Goal: Check status: Check status

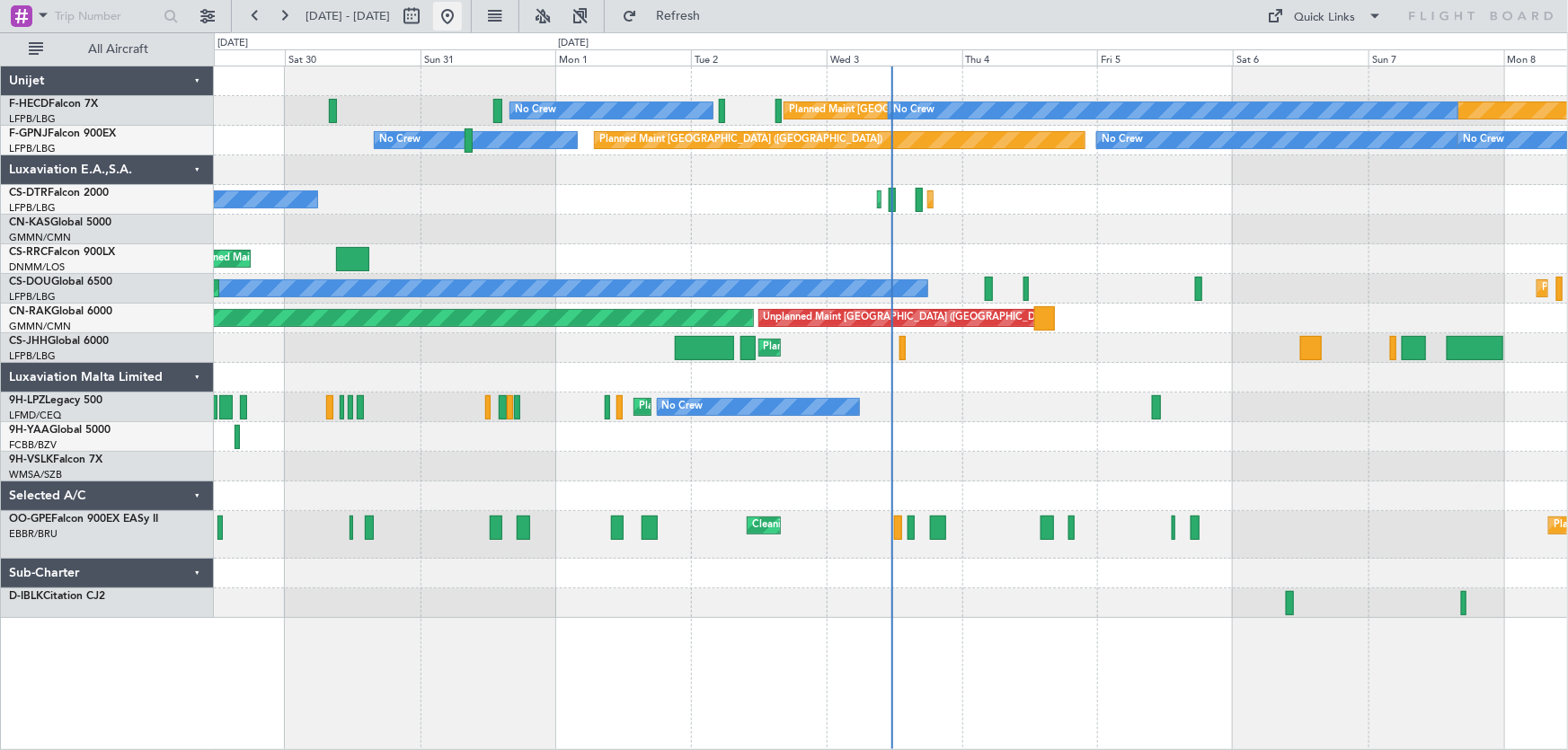
click at [462, 14] on button at bounding box center [448, 16] width 28 height 28
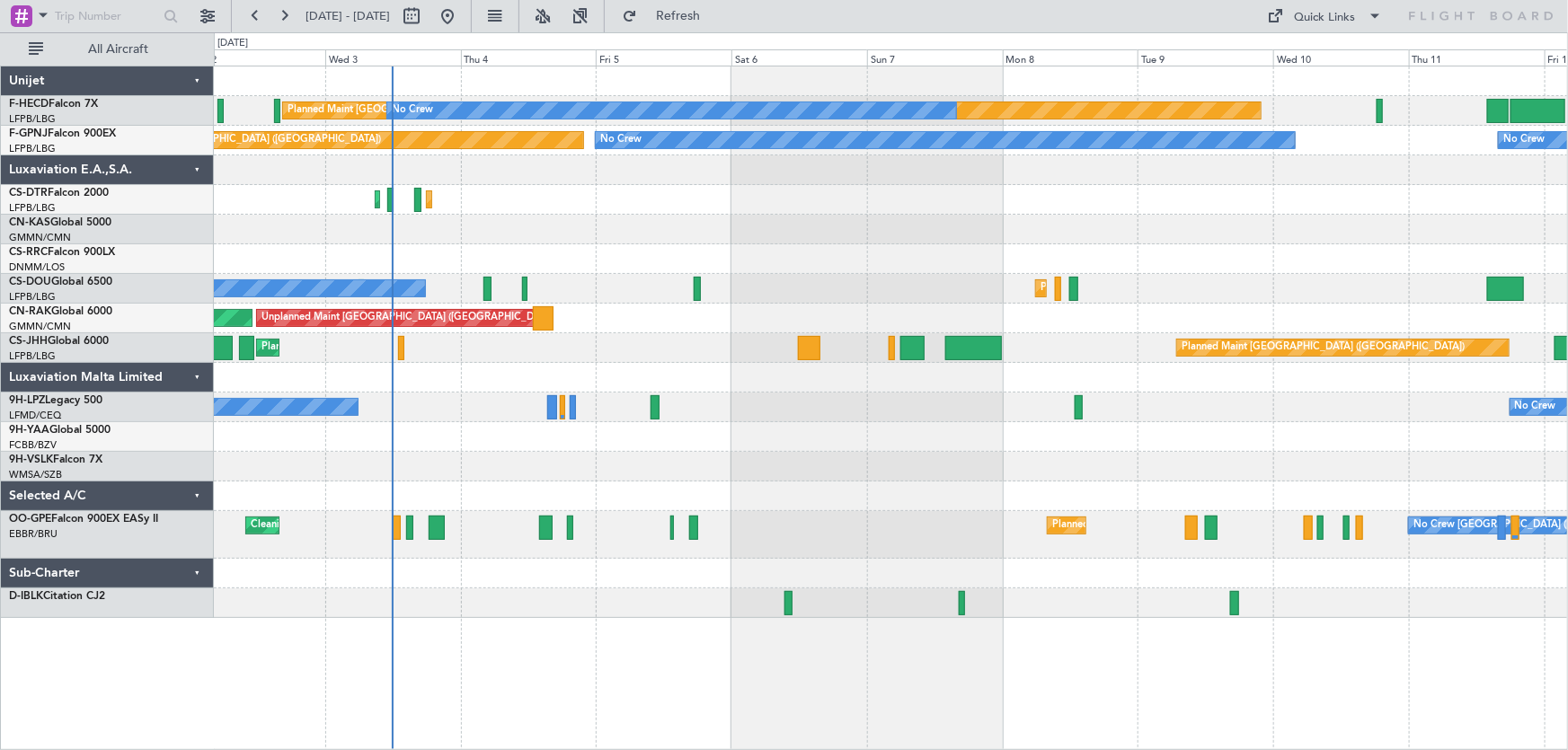
click at [516, 244] on div "Planned Maint [GEOGRAPHIC_DATA] ([GEOGRAPHIC_DATA]) No Crew No Crew No Crew No …" at bounding box center [890, 342] width 1354 height 552
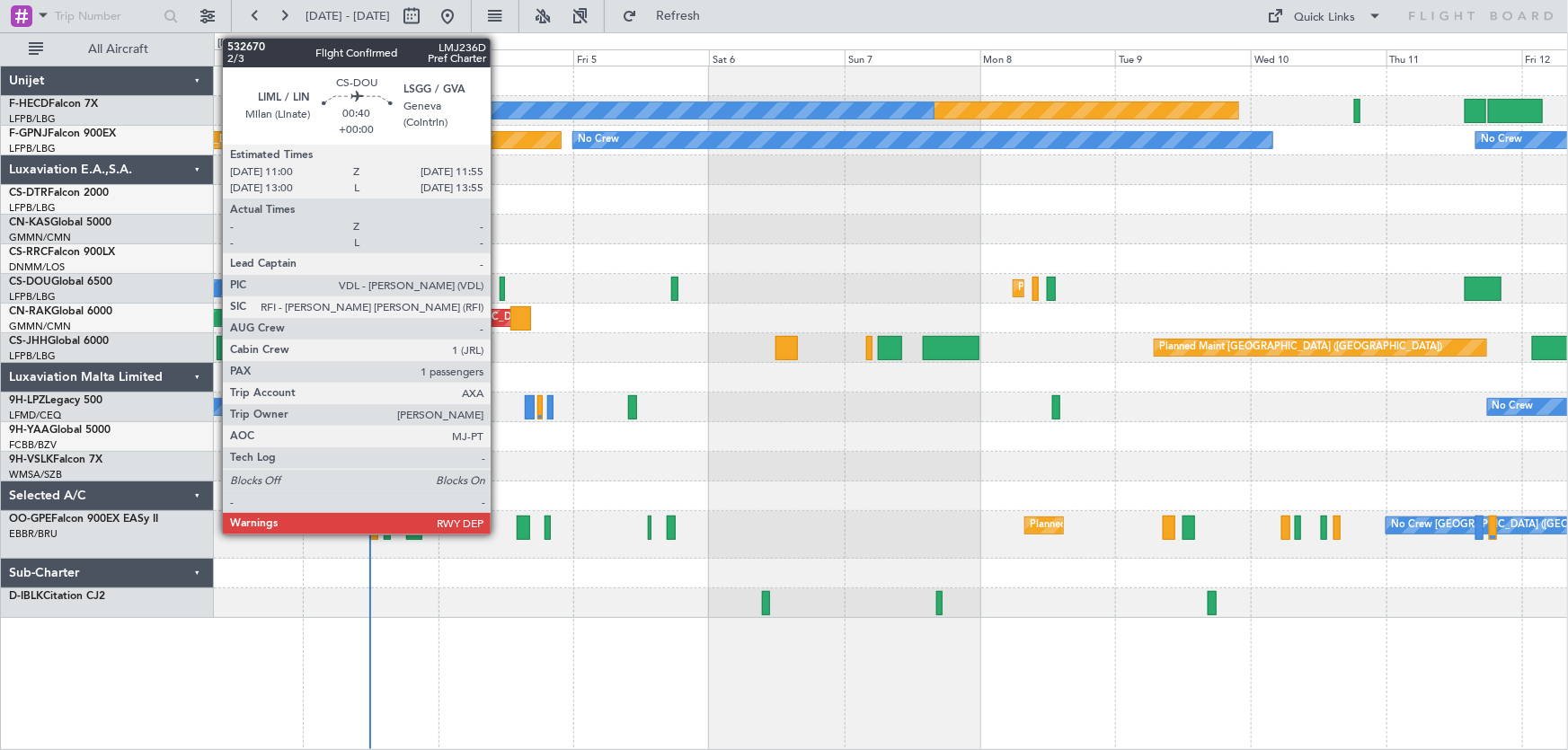
click at [500, 291] on div at bounding box center [503, 289] width 6 height 25
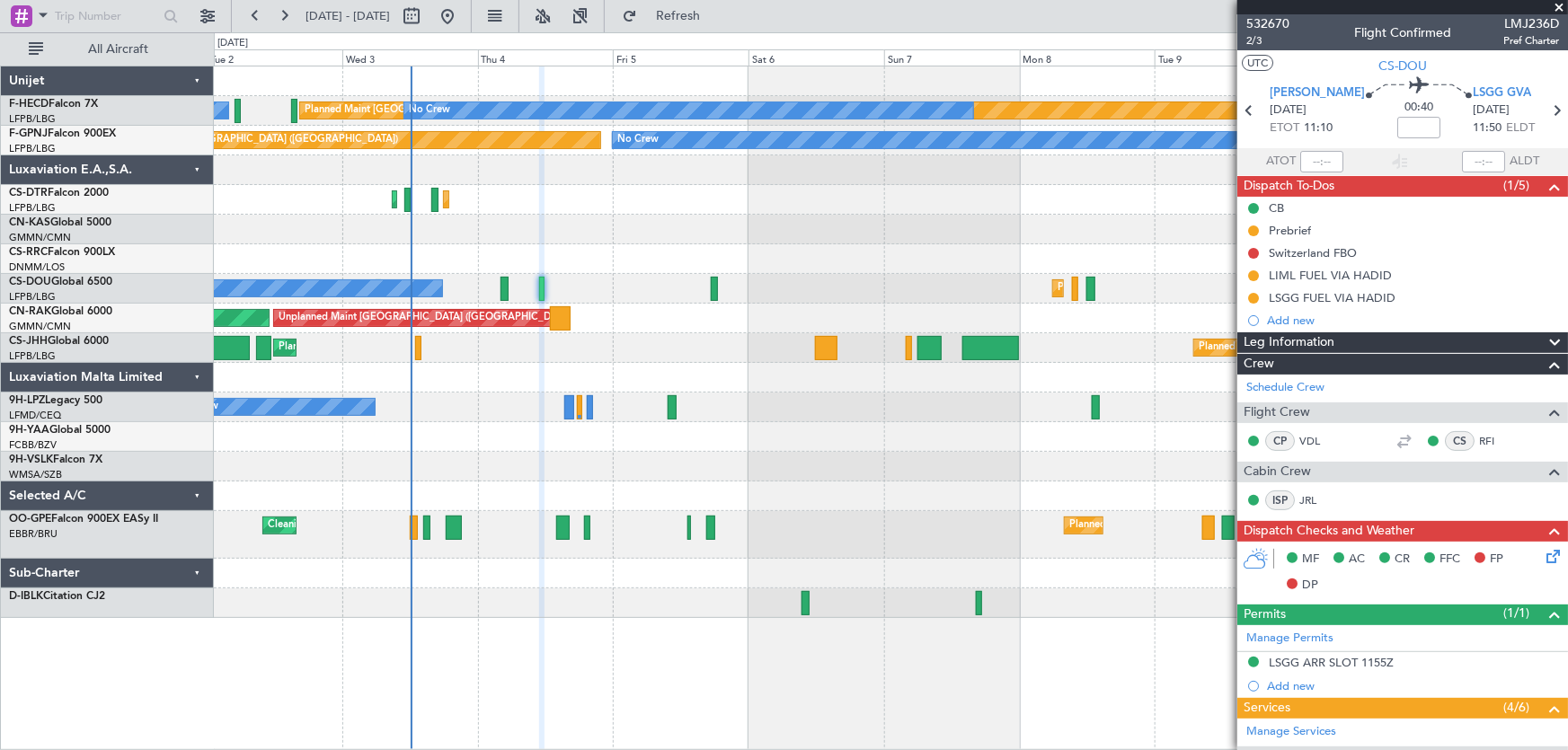
click at [729, 195] on div "Planned Maint Sofia Planned Maint Sofia" at bounding box center [890, 199] width 1354 height 29
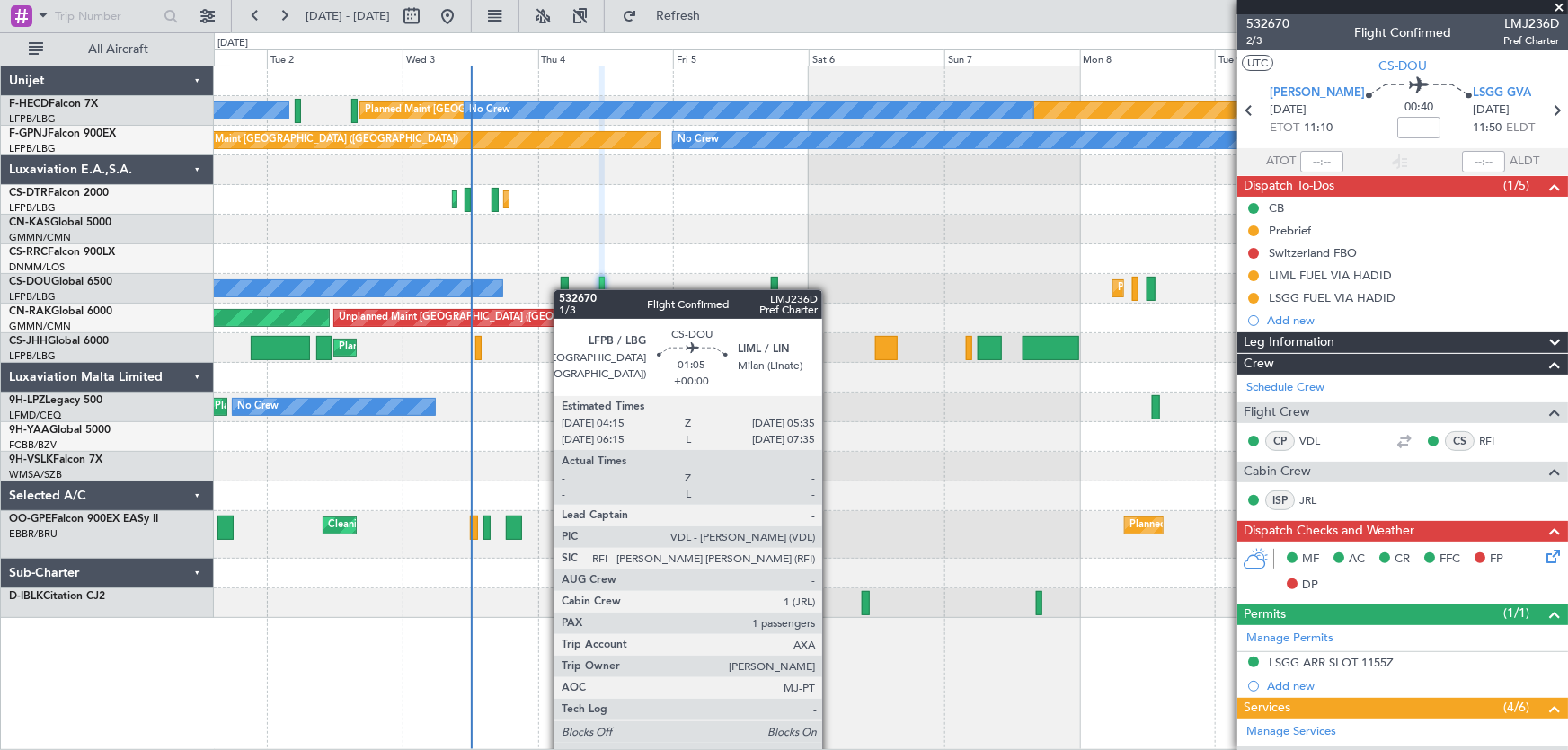
click at [569, 289] on div at bounding box center [564, 289] width 9 height 25
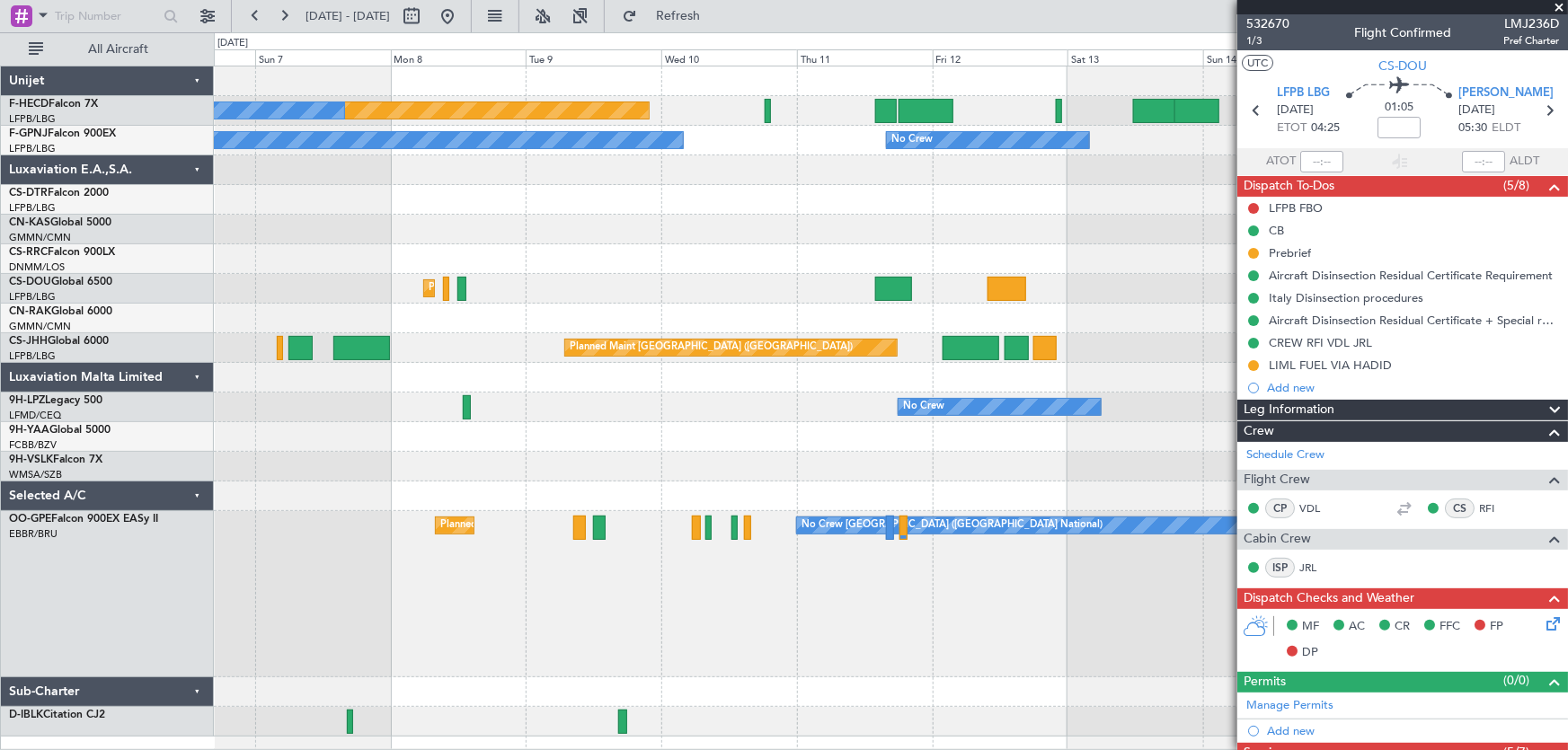
click at [647, 286] on div "Planned Maint [GEOGRAPHIC_DATA] ([GEOGRAPHIC_DATA]) No Crew No Crew No Crew No …" at bounding box center [890, 401] width 1354 height 670
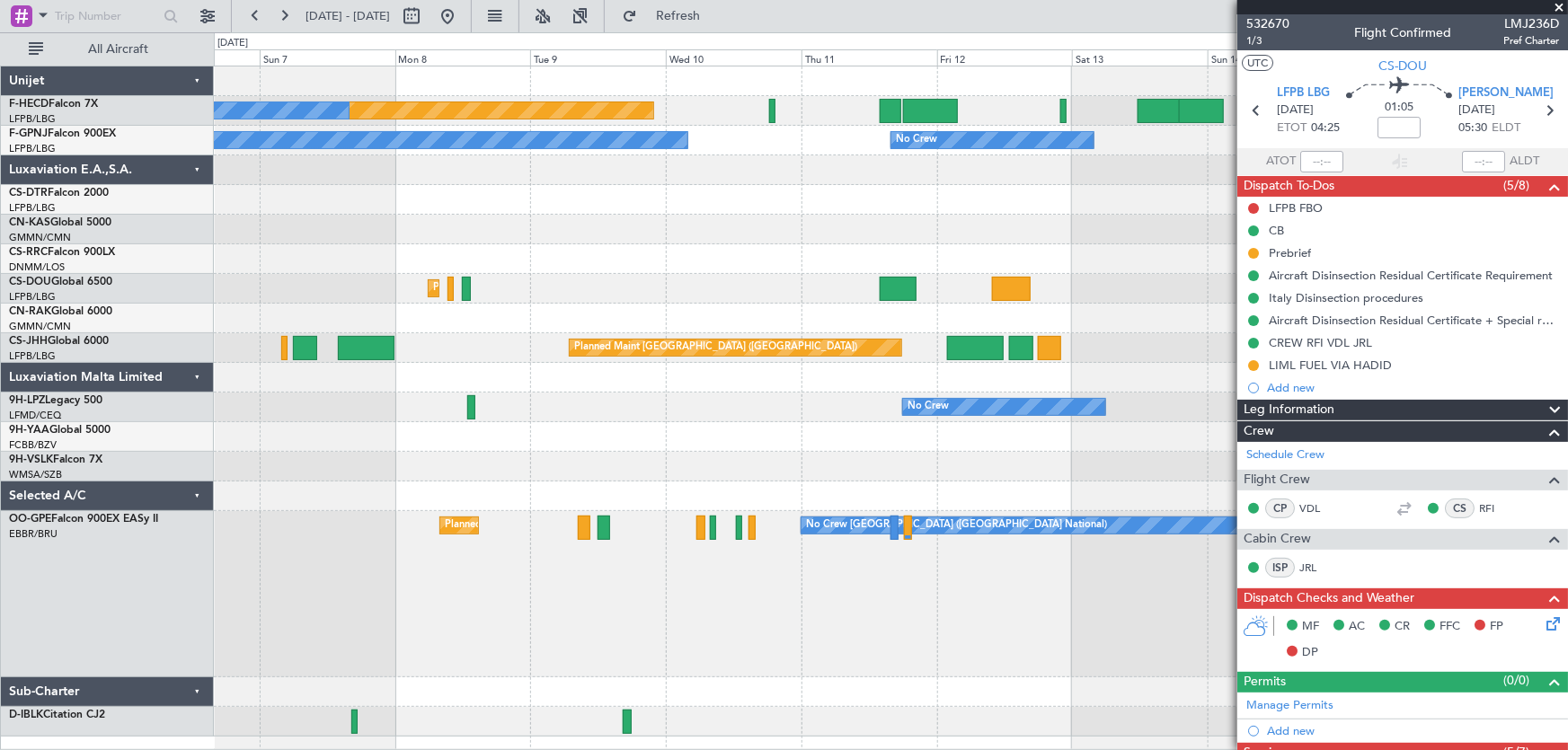
click at [493, 229] on div at bounding box center [890, 229] width 1354 height 29
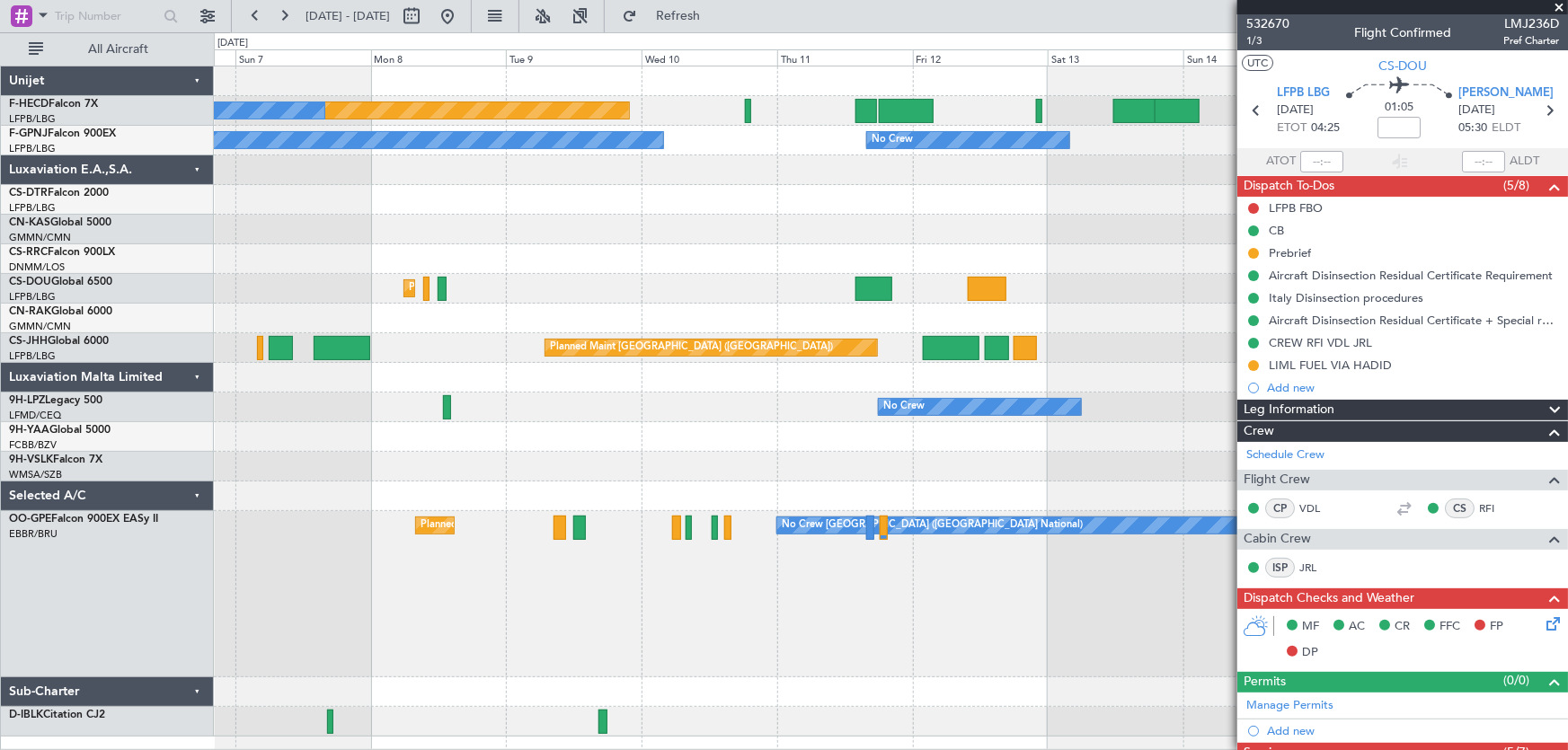
click at [595, 294] on div "Planned Maint [GEOGRAPHIC_DATA] ([GEOGRAPHIC_DATA]) No Crew No Crew No Crew No …" at bounding box center [890, 401] width 1354 height 670
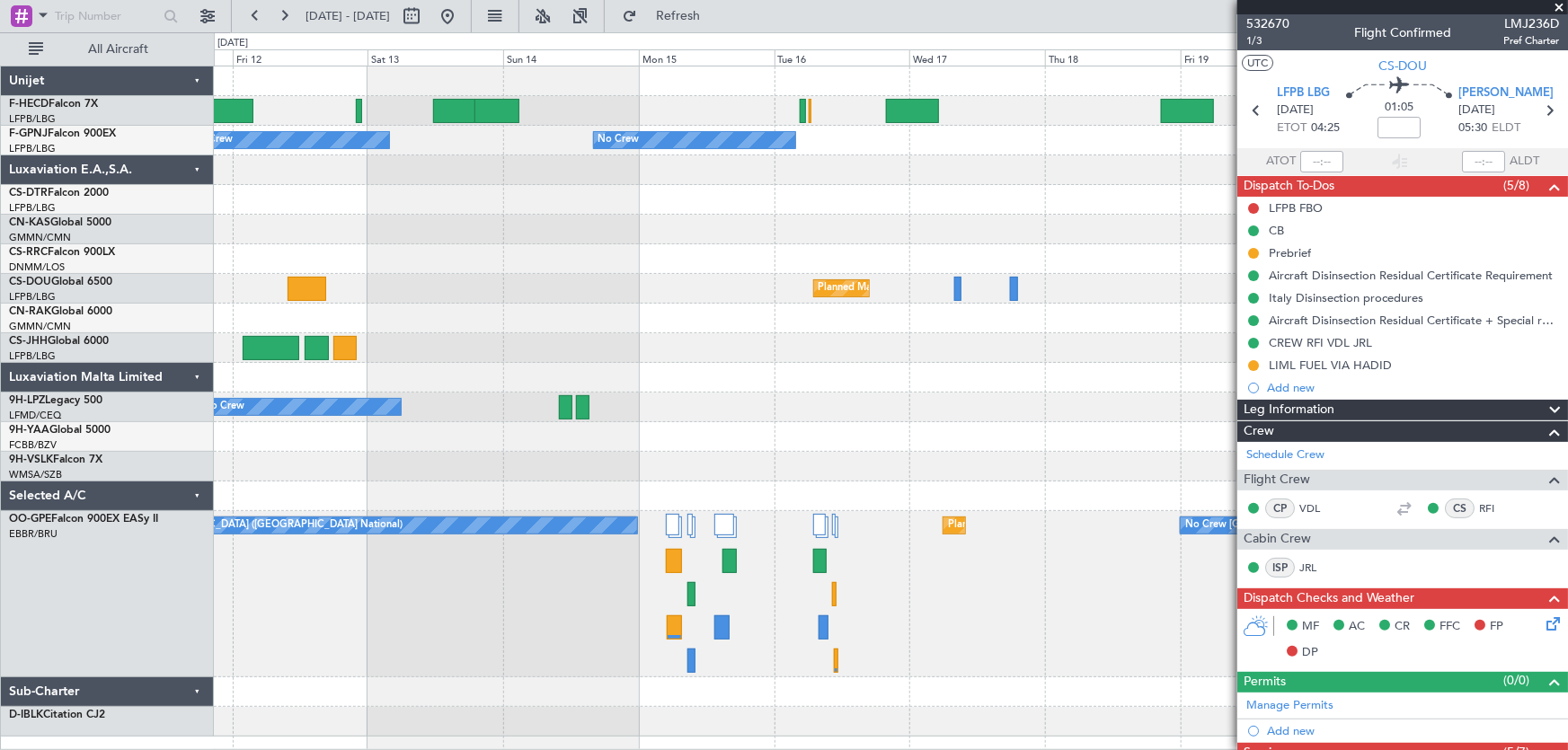
click at [491, 314] on div "No Crew Planned Maint [GEOGRAPHIC_DATA] ([GEOGRAPHIC_DATA]) Planned Maint [GEOG…" at bounding box center [890, 401] width 1354 height 670
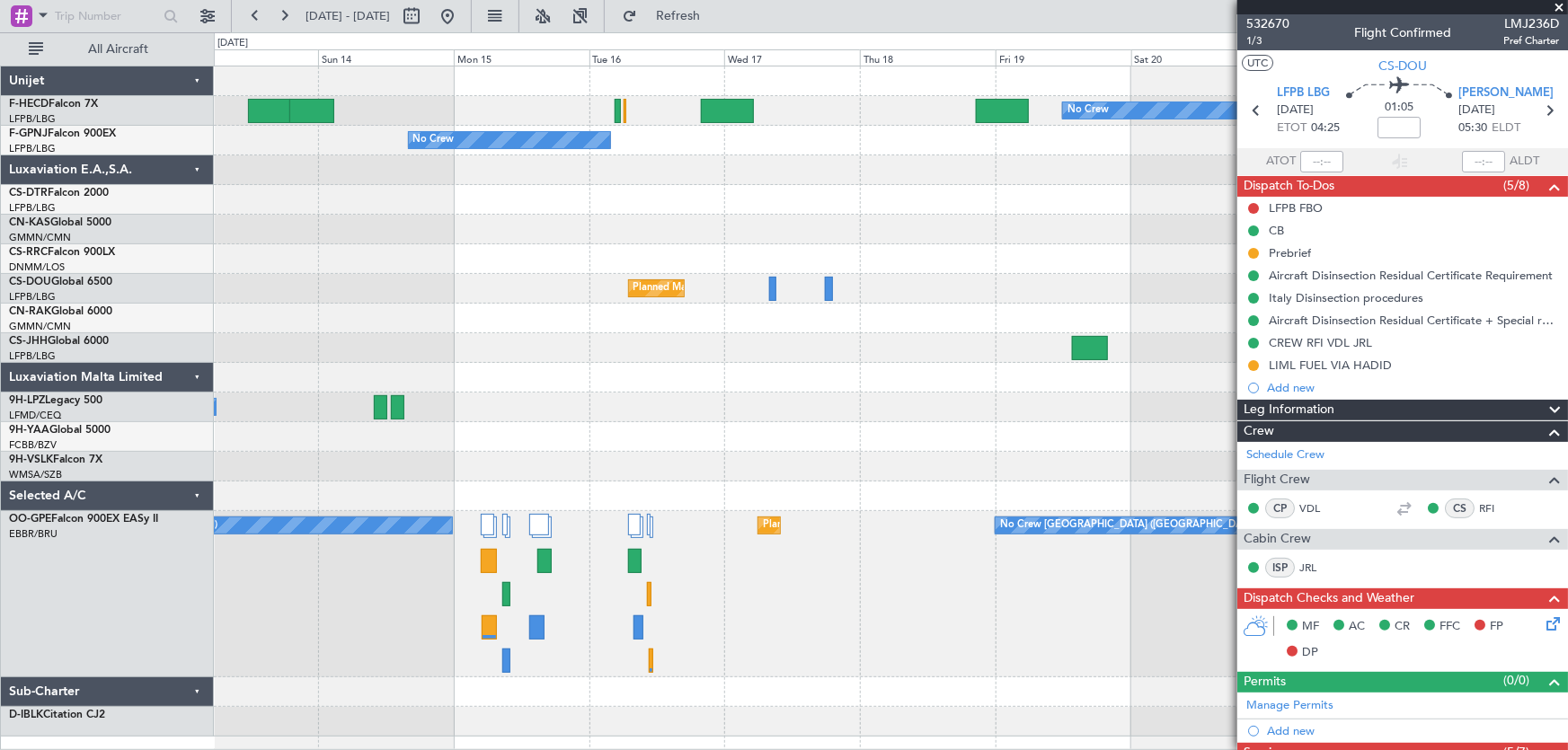
click at [793, 283] on div "No Crew Planned Maint [GEOGRAPHIC_DATA] ([GEOGRAPHIC_DATA]) No Crew No Crew No …" at bounding box center [890, 401] width 1354 height 670
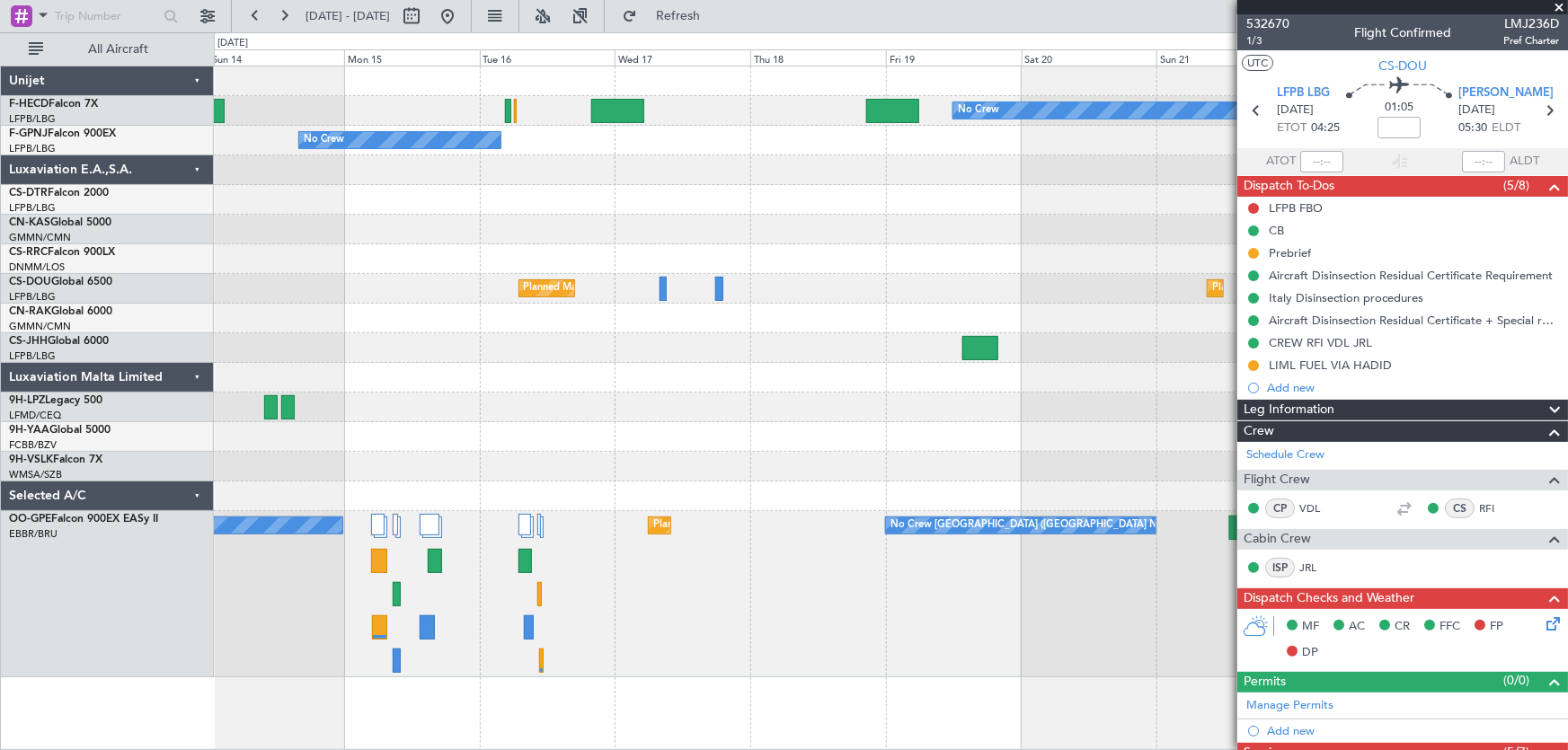
click at [483, 187] on div "Planned Maint [GEOGRAPHIC_DATA] ([GEOGRAPHIC_DATA]) No Crew No Crew No Crew No …" at bounding box center [890, 372] width 1354 height 611
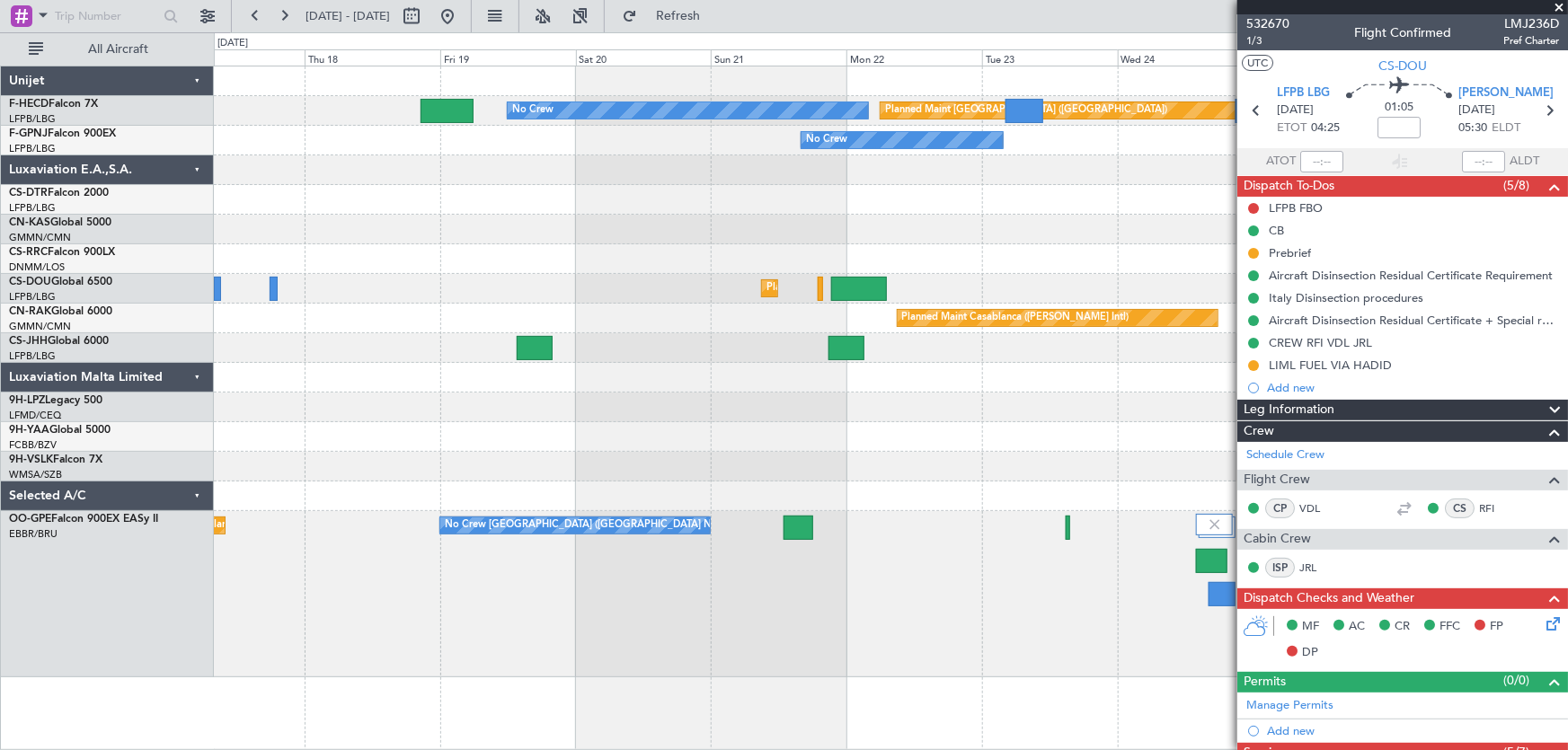
click at [586, 271] on div at bounding box center [890, 259] width 1354 height 29
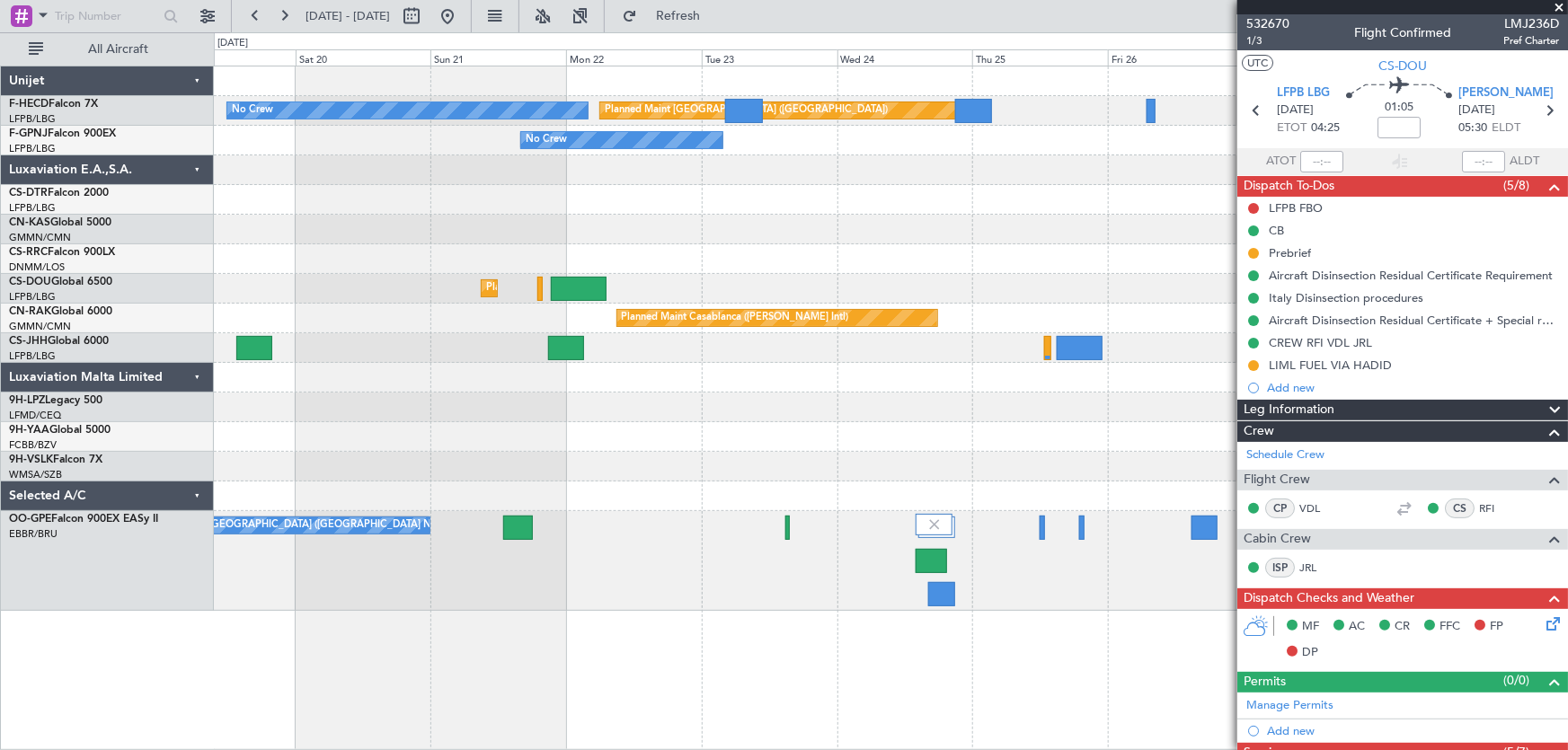
click at [565, 257] on div at bounding box center [890, 259] width 1354 height 29
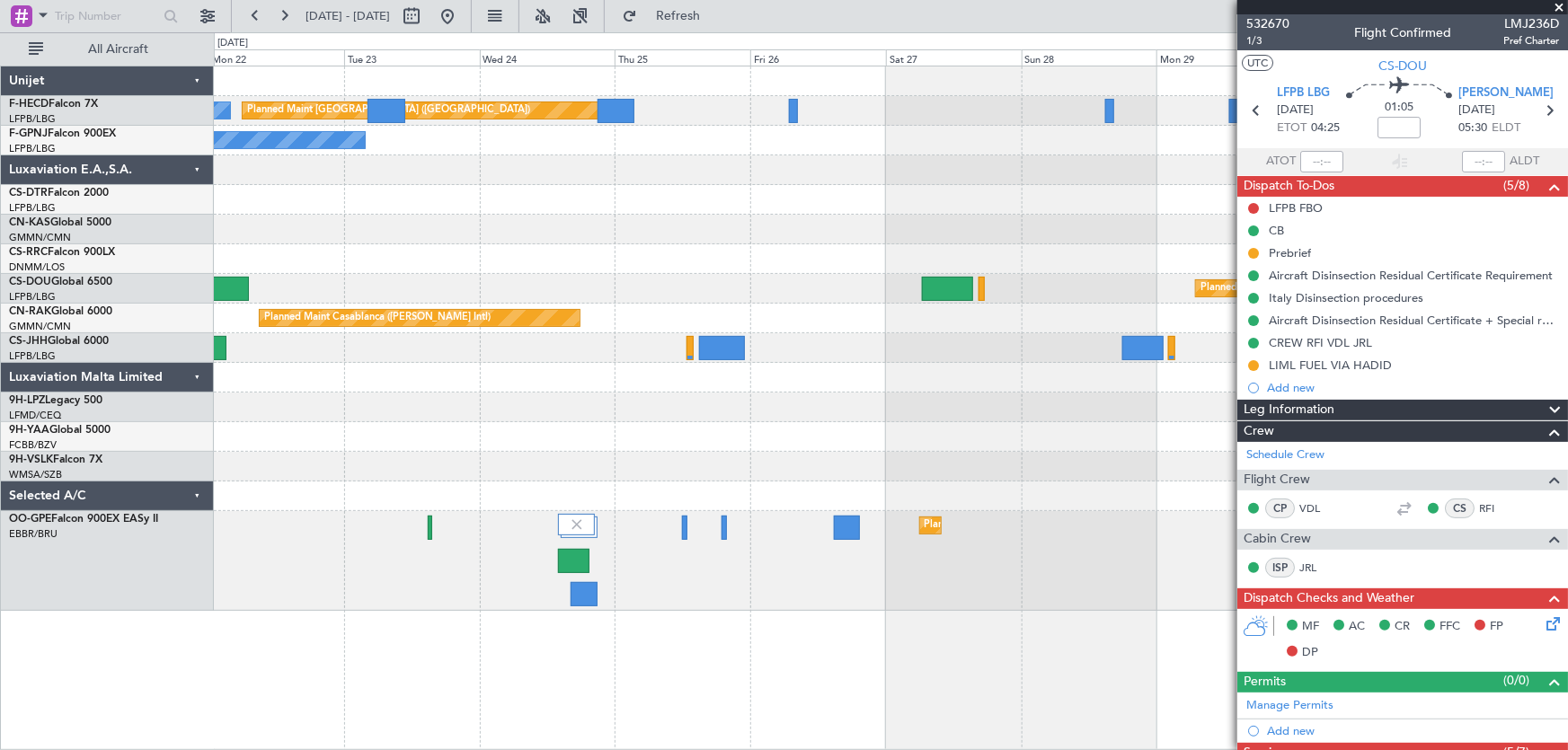
click at [566, 255] on div "Planned Maint [GEOGRAPHIC_DATA] ([GEOGRAPHIC_DATA]) No Crew No Crew Planned Mai…" at bounding box center [890, 338] width 1354 height 544
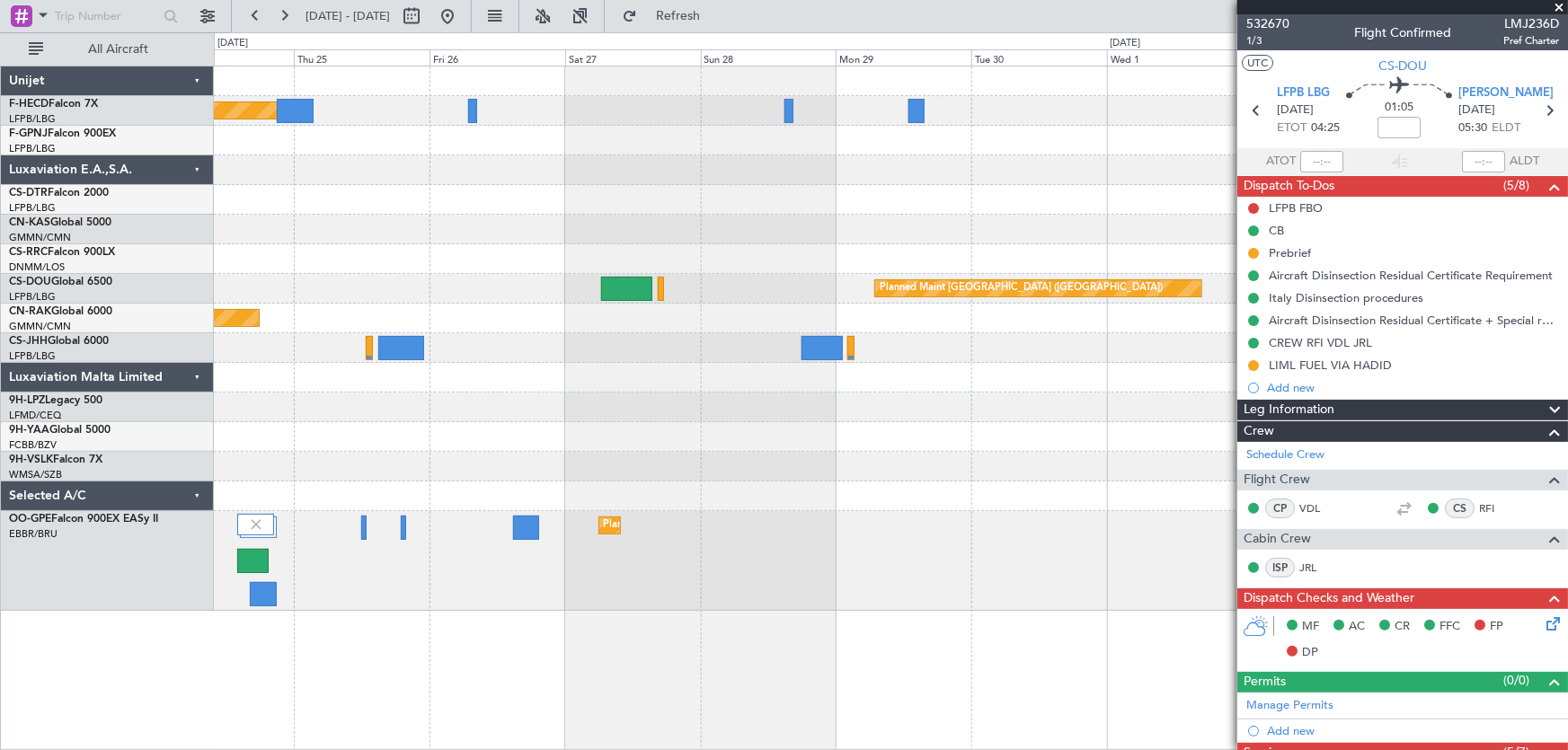
click at [593, 269] on div at bounding box center [890, 259] width 1354 height 29
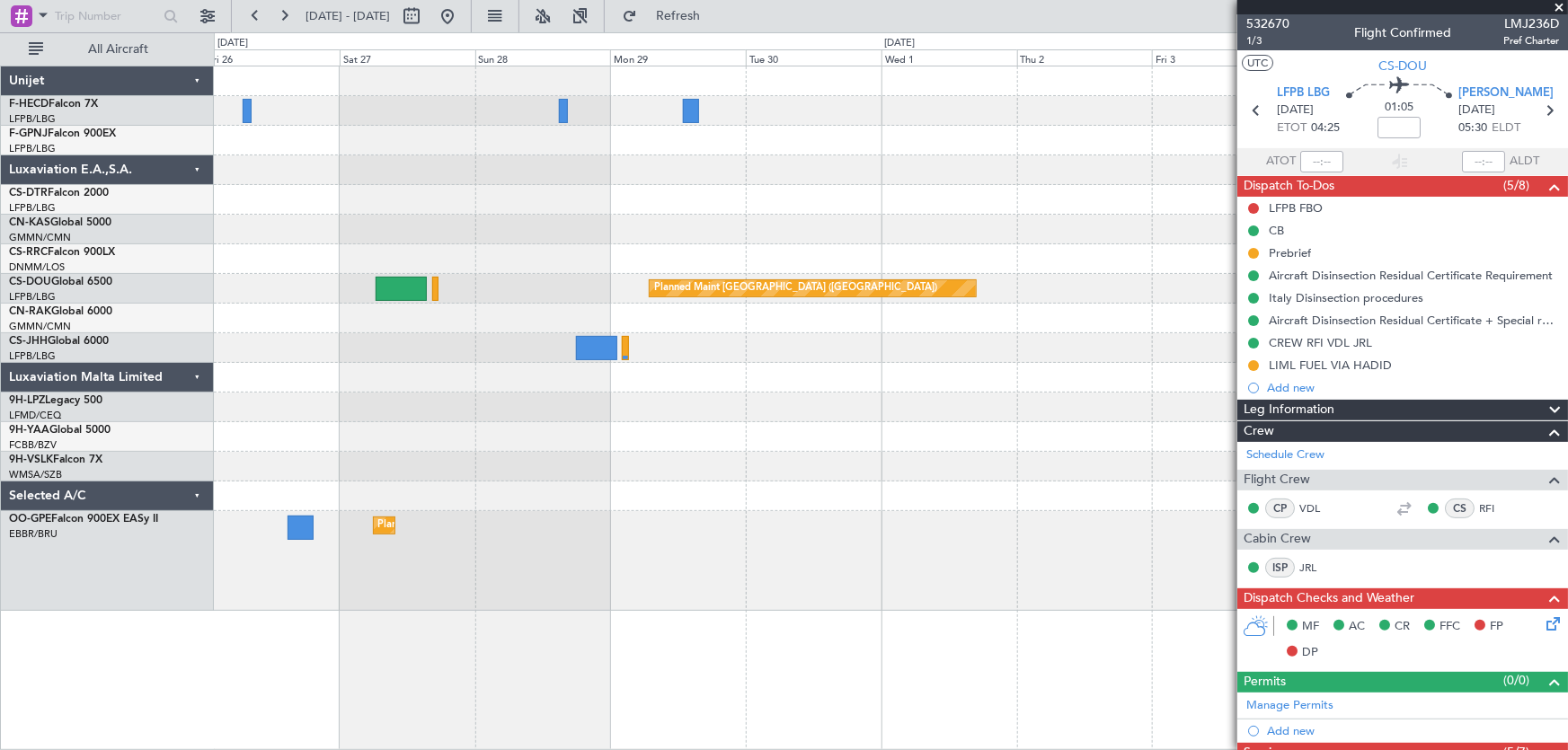
click at [801, 249] on div at bounding box center [890, 259] width 1354 height 29
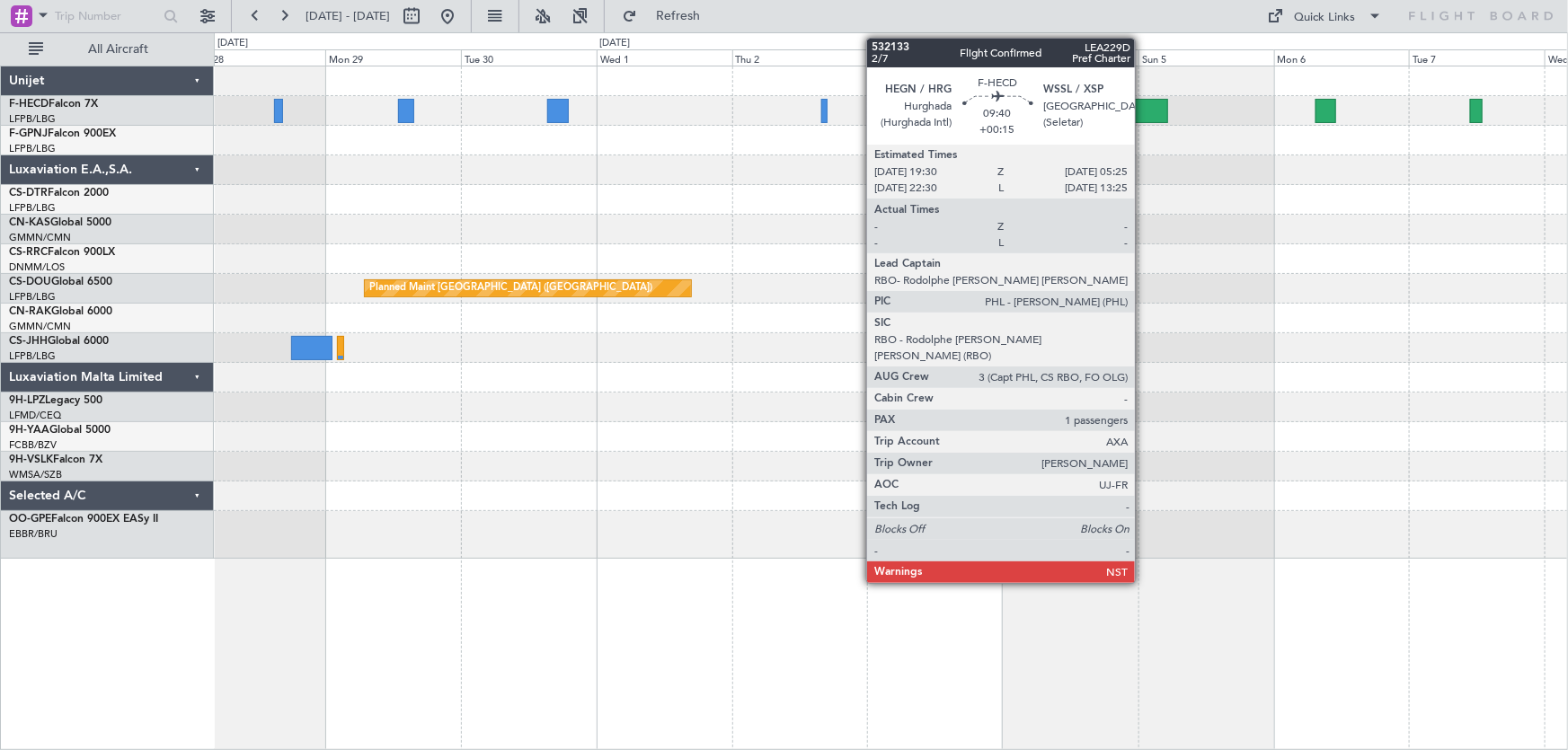
click at [1143, 115] on div at bounding box center [1141, 111] width 57 height 25
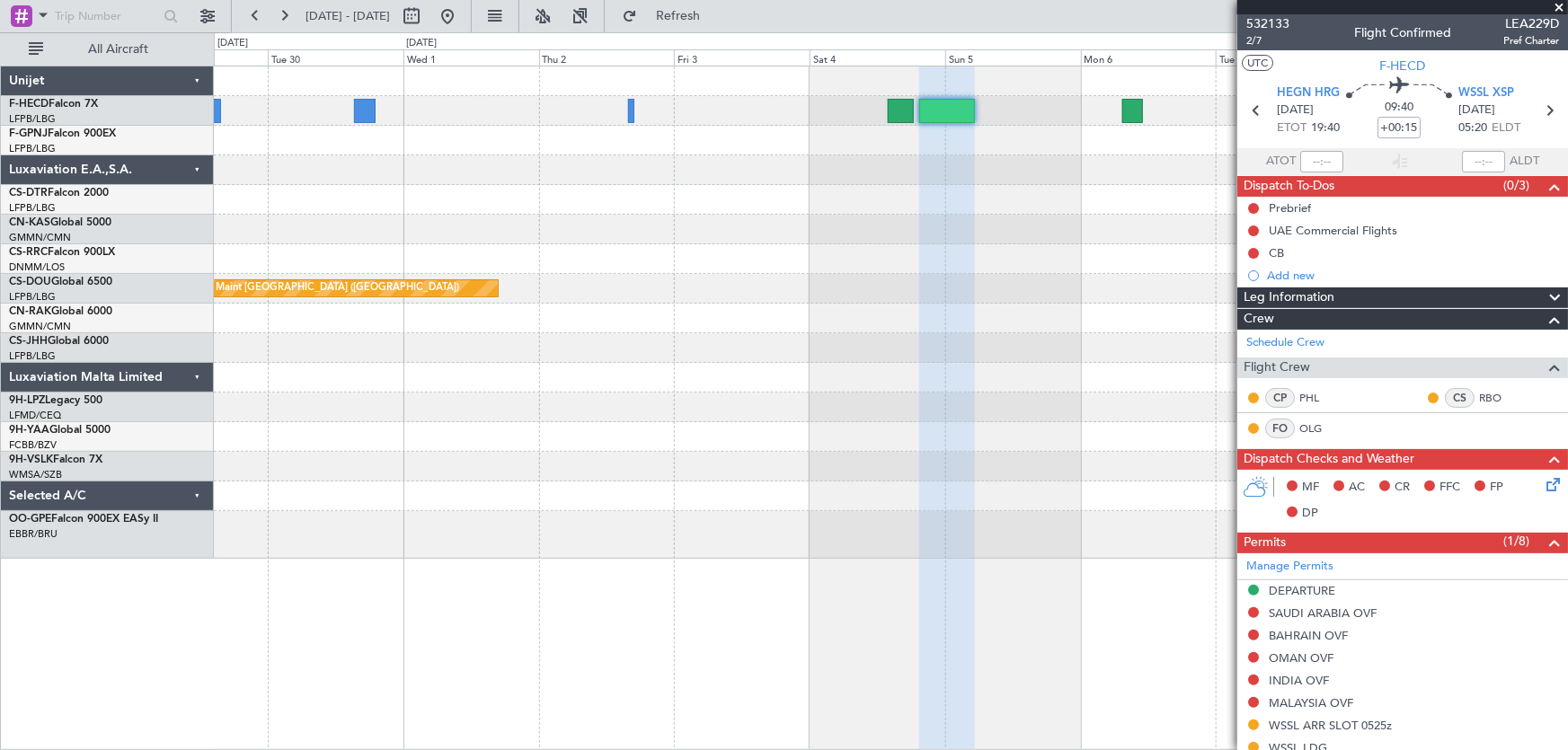
click at [655, 303] on div "Planned Maint [GEOGRAPHIC_DATA] ([GEOGRAPHIC_DATA]) Planned Maint [GEOGRAPHIC_D…" at bounding box center [890, 312] width 1354 height 492
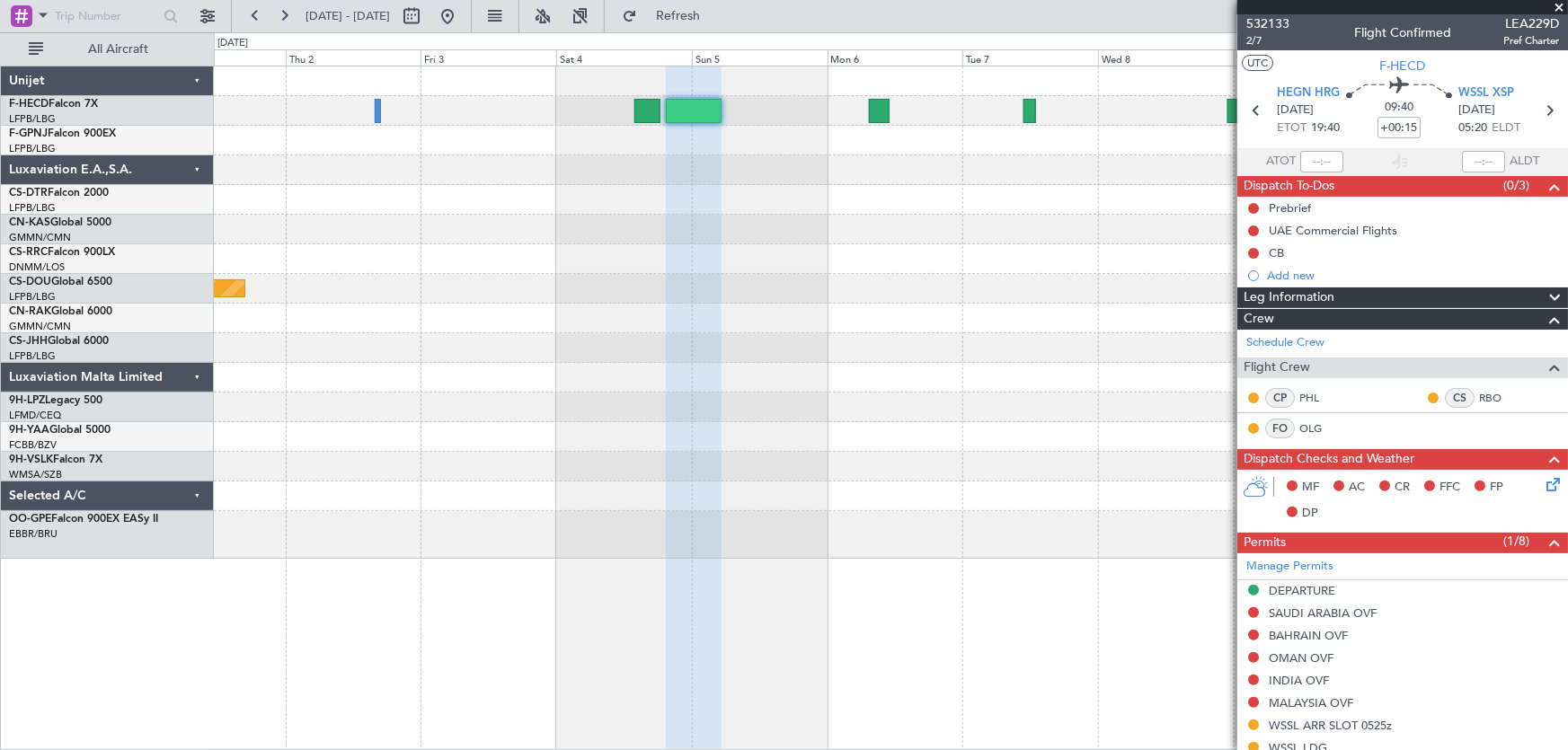
click at [143, 257] on div "Planned Maint [GEOGRAPHIC_DATA] ([GEOGRAPHIC_DATA]) Unijet F-HECD Falcon 7X LFP…" at bounding box center [784, 391] width 1568 height 718
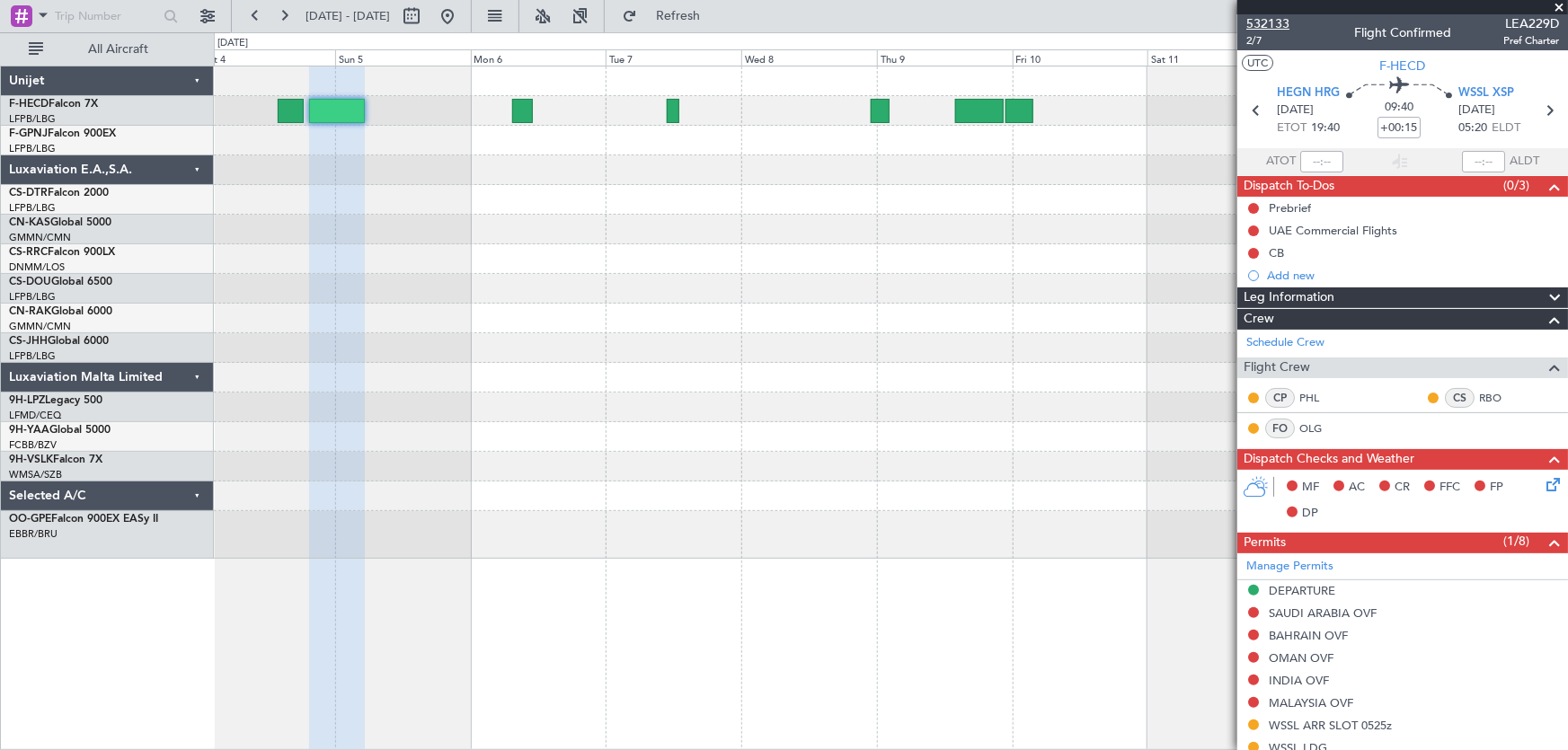
click at [1282, 24] on span "532133" at bounding box center [1267, 24] width 43 height 19
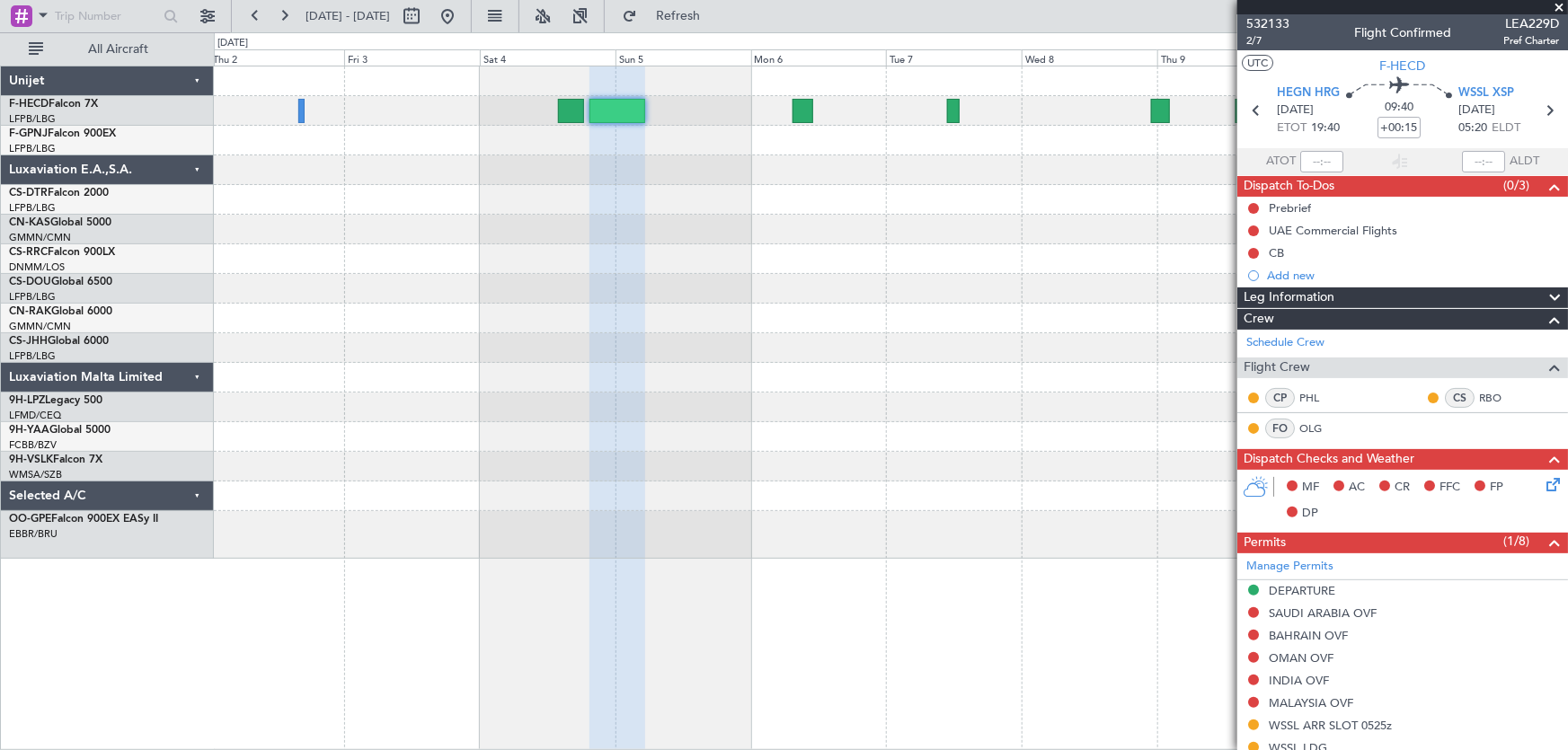
click at [866, 349] on div "Planned Maint [GEOGRAPHIC_DATA] ([GEOGRAPHIC_DATA])" at bounding box center [890, 312] width 1354 height 492
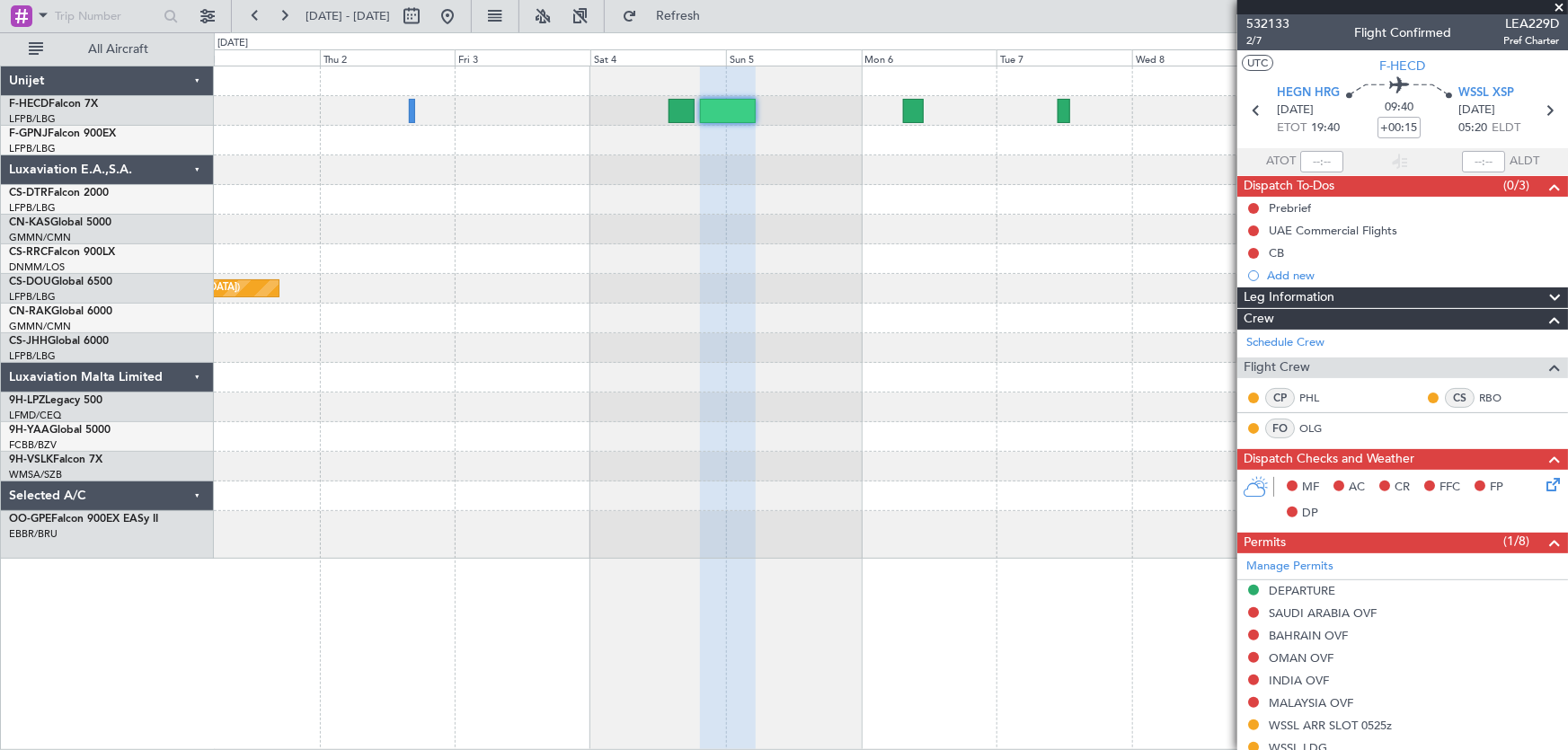
click at [804, 344] on div "Planned Maint [GEOGRAPHIC_DATA] ([GEOGRAPHIC_DATA])" at bounding box center [890, 312] width 1354 height 492
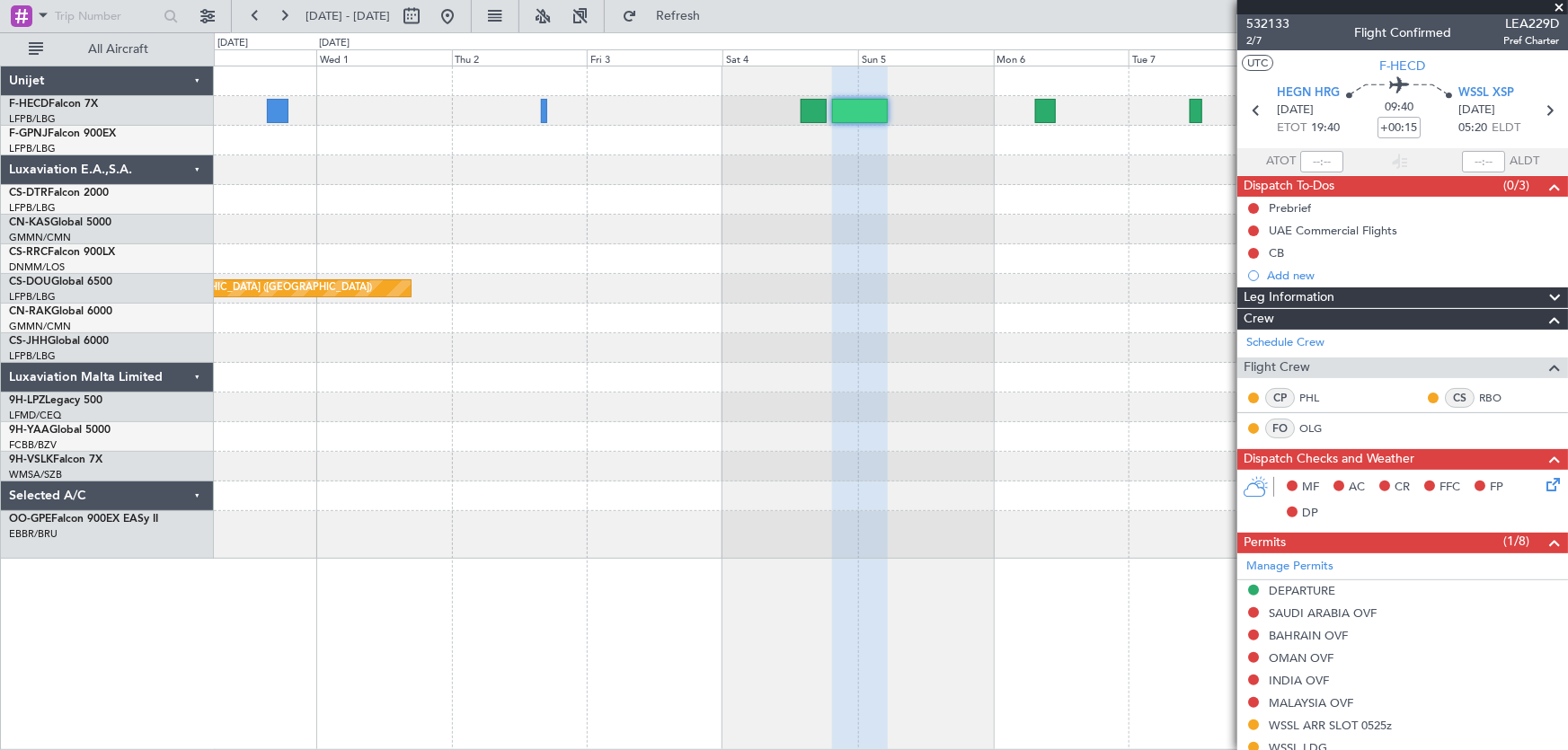
click at [735, 327] on div at bounding box center [890, 318] width 1354 height 29
click at [807, 334] on div "Planned Maint [GEOGRAPHIC_DATA] ([GEOGRAPHIC_DATA])" at bounding box center [890, 312] width 1354 height 492
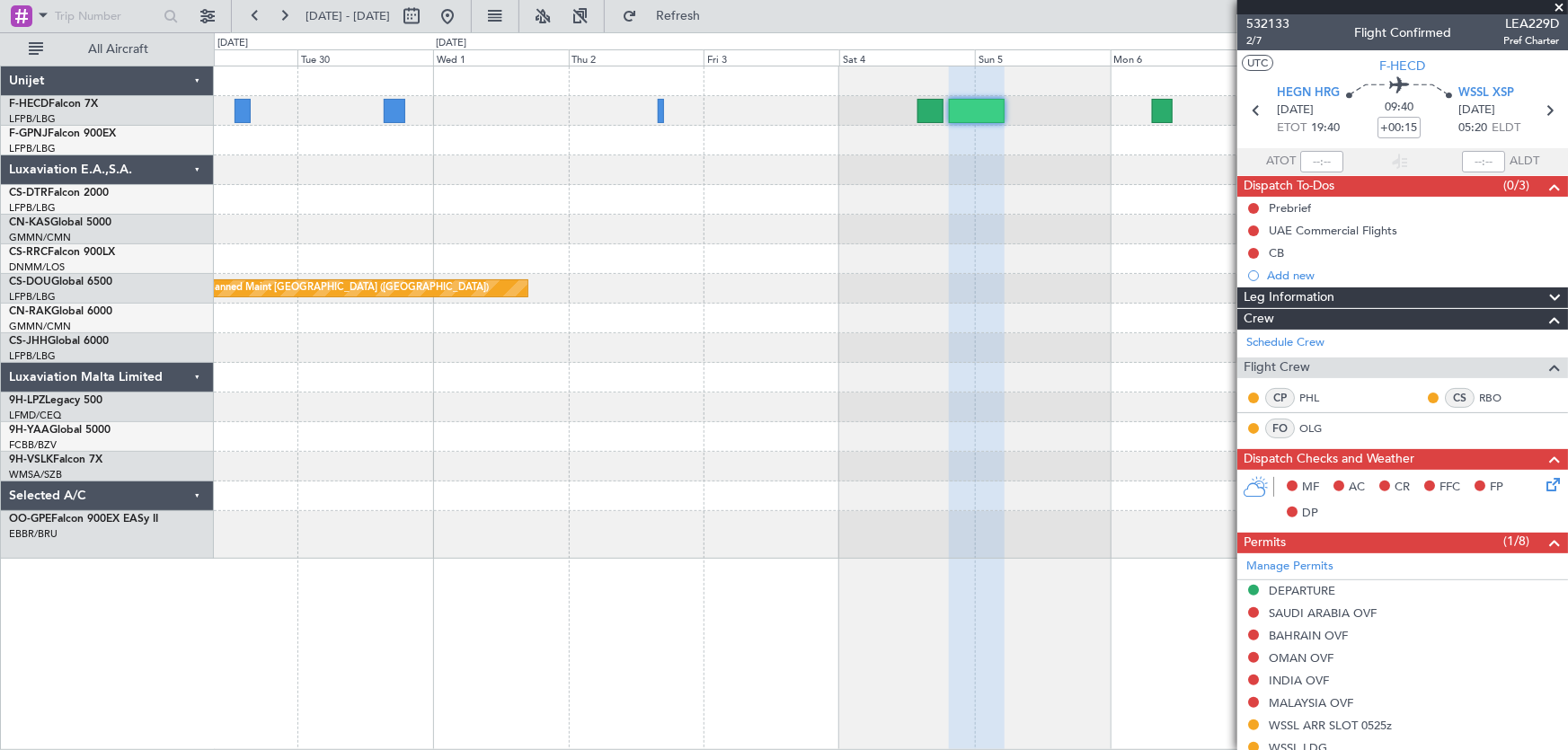
click at [740, 336] on div at bounding box center [890, 347] width 1354 height 29
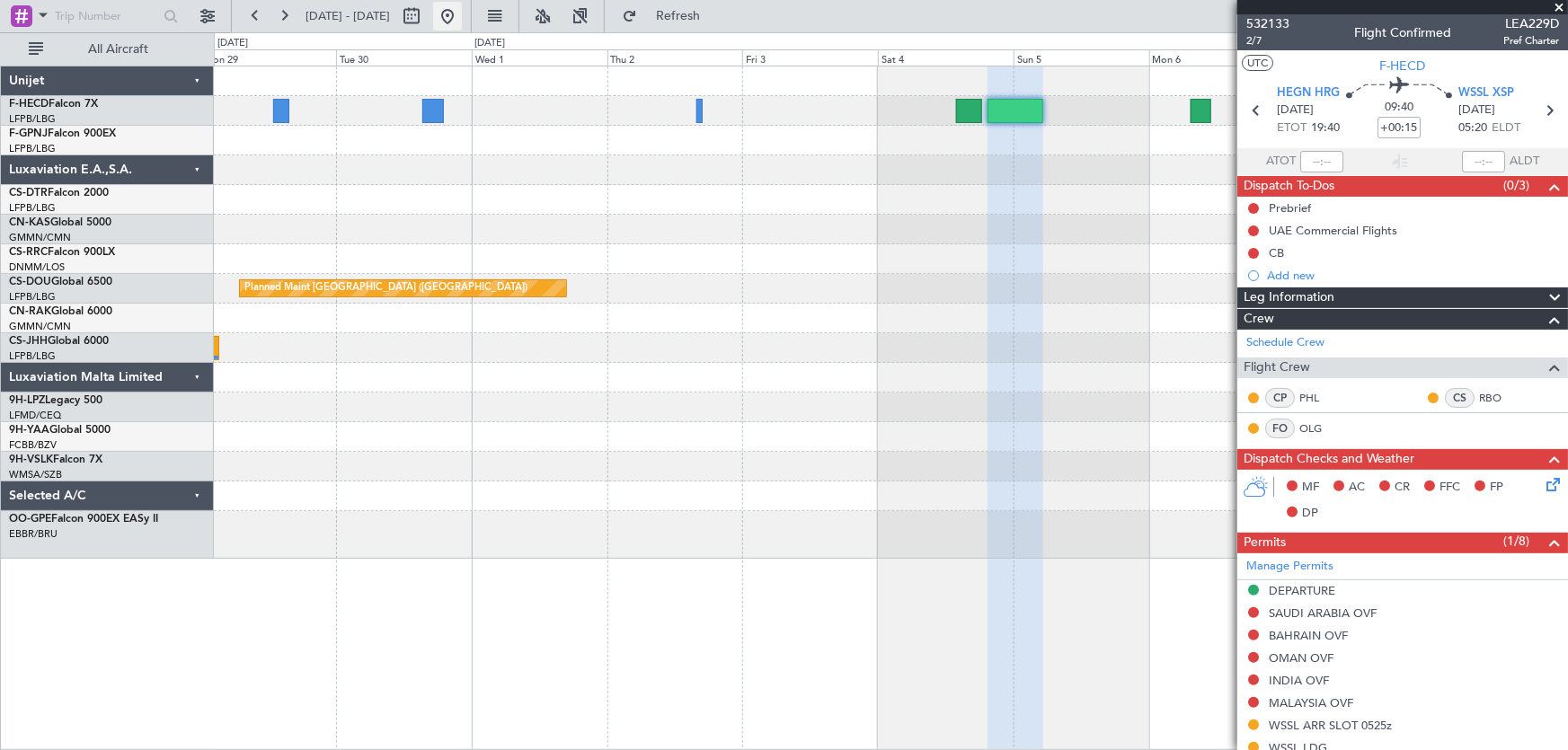
click at [462, 6] on button at bounding box center [448, 16] width 28 height 28
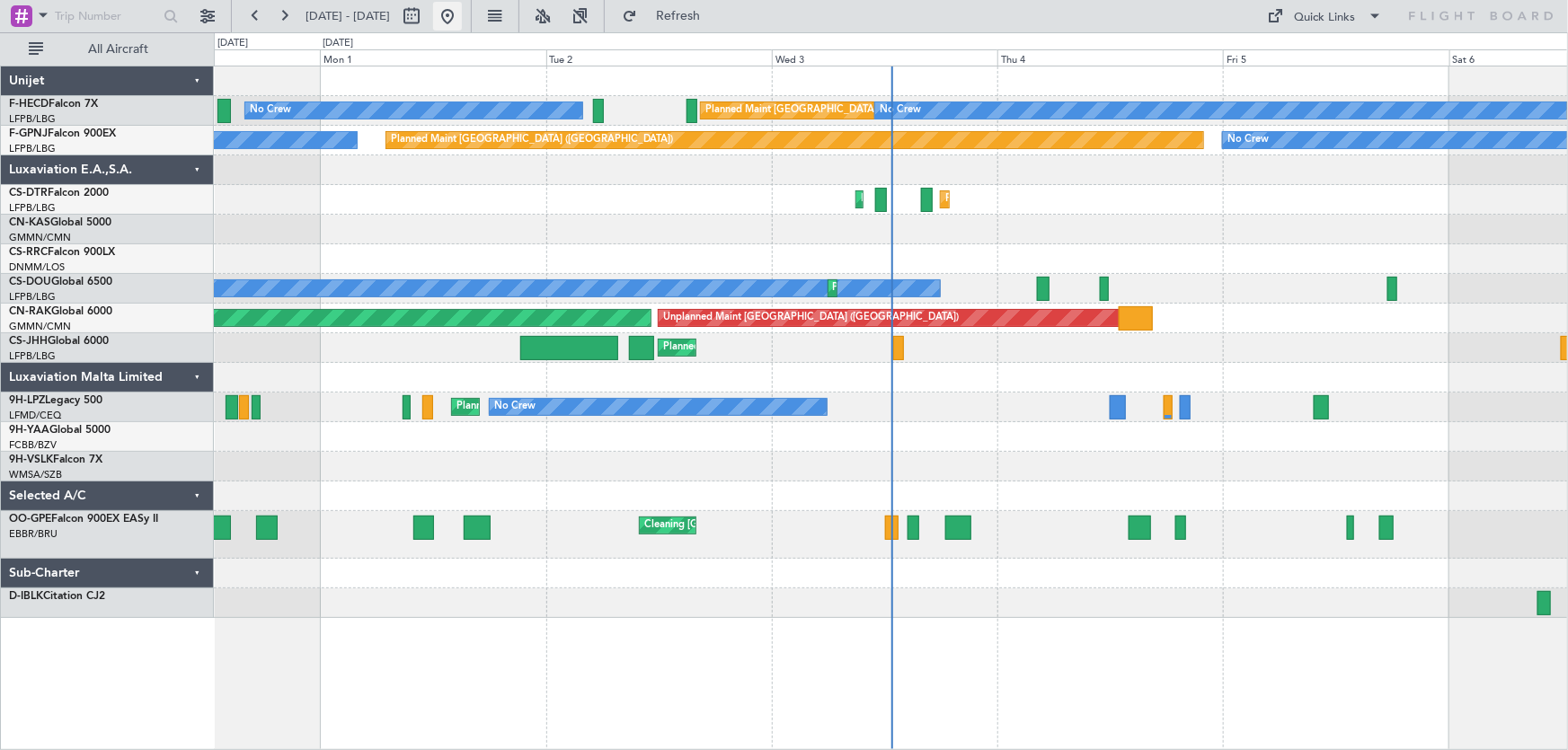
click at [462, 26] on button at bounding box center [448, 16] width 28 height 28
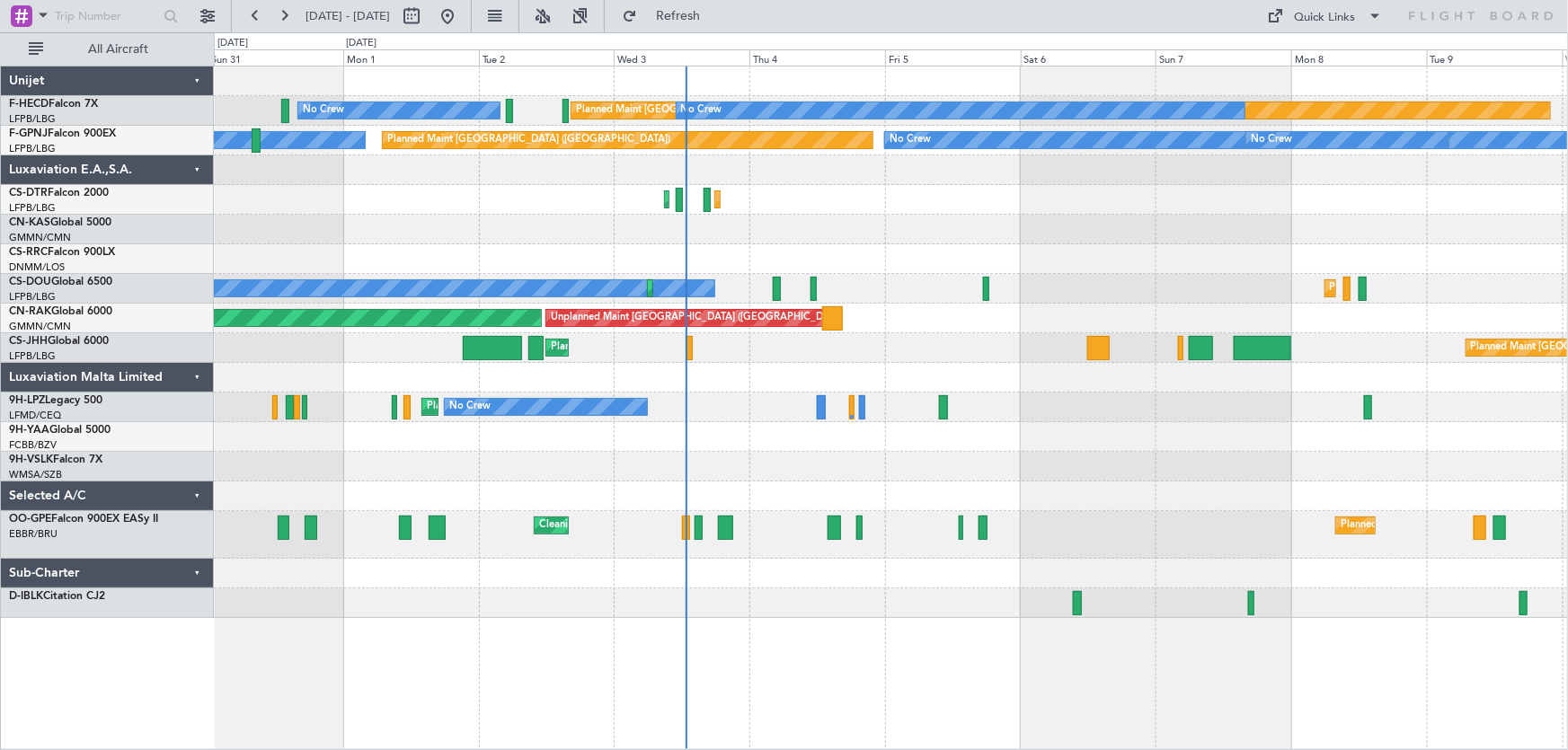
click at [914, 297] on div "No Crew Planned Maint Paris (Le Bourget) No Crew No Crew Planned Maint Paris (L…" at bounding box center [890, 342] width 1354 height 552
click at [462, 13] on button at bounding box center [448, 16] width 28 height 28
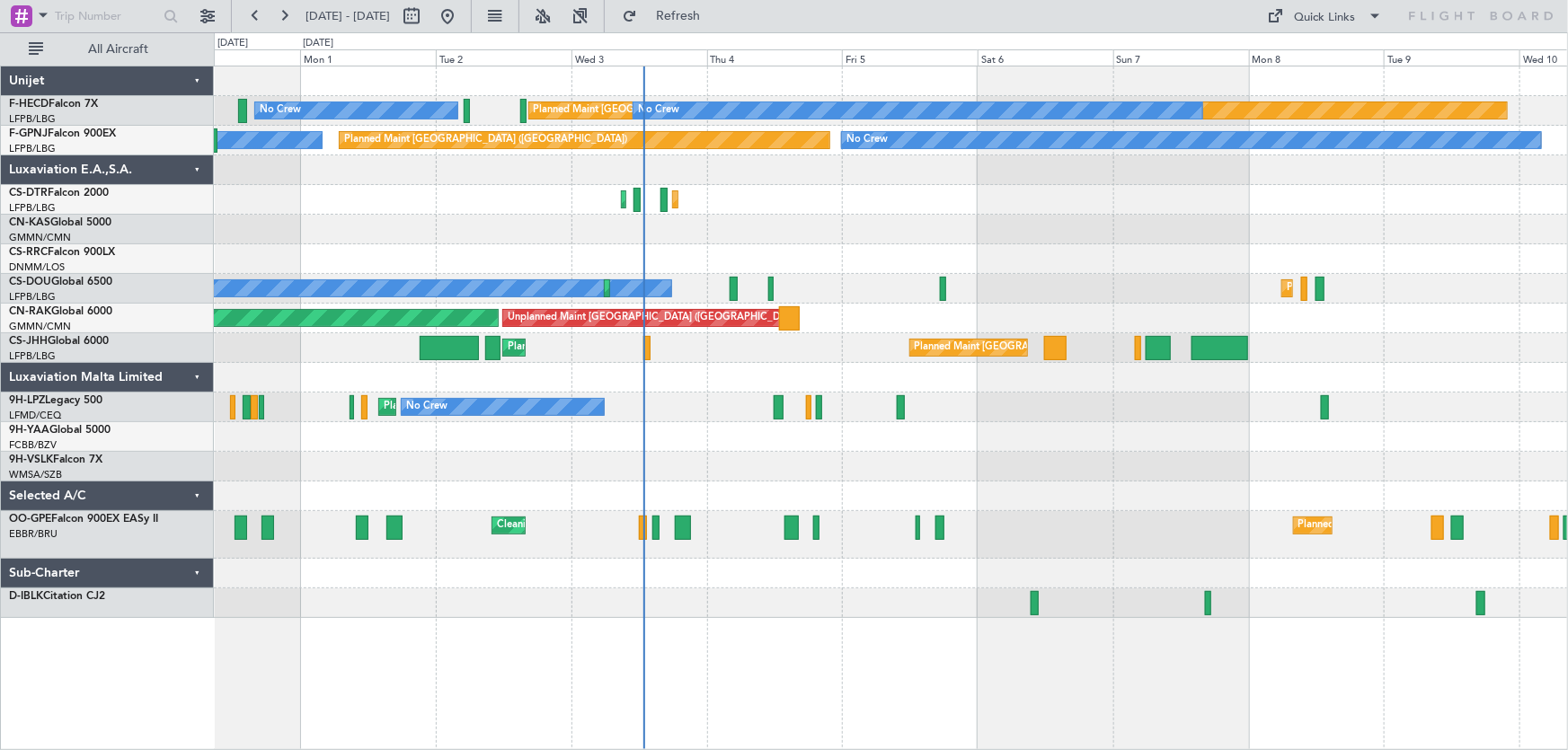
click at [737, 243] on div "Planned Maint Paris (Le Bourget) No Crew No Crew No Crew No Crew No Crew Planne…" at bounding box center [890, 342] width 1354 height 552
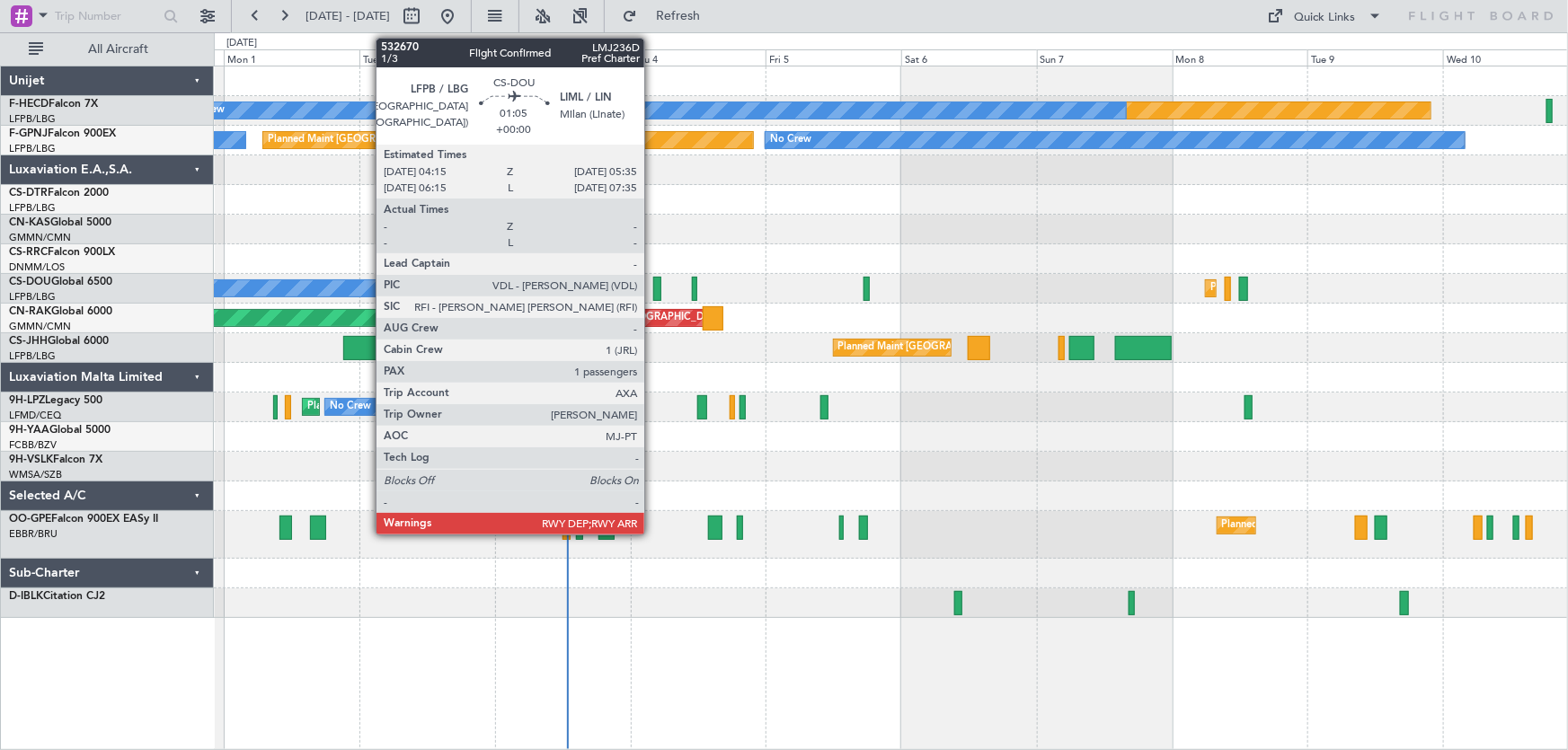
click at [654, 281] on div at bounding box center [657, 289] width 9 height 25
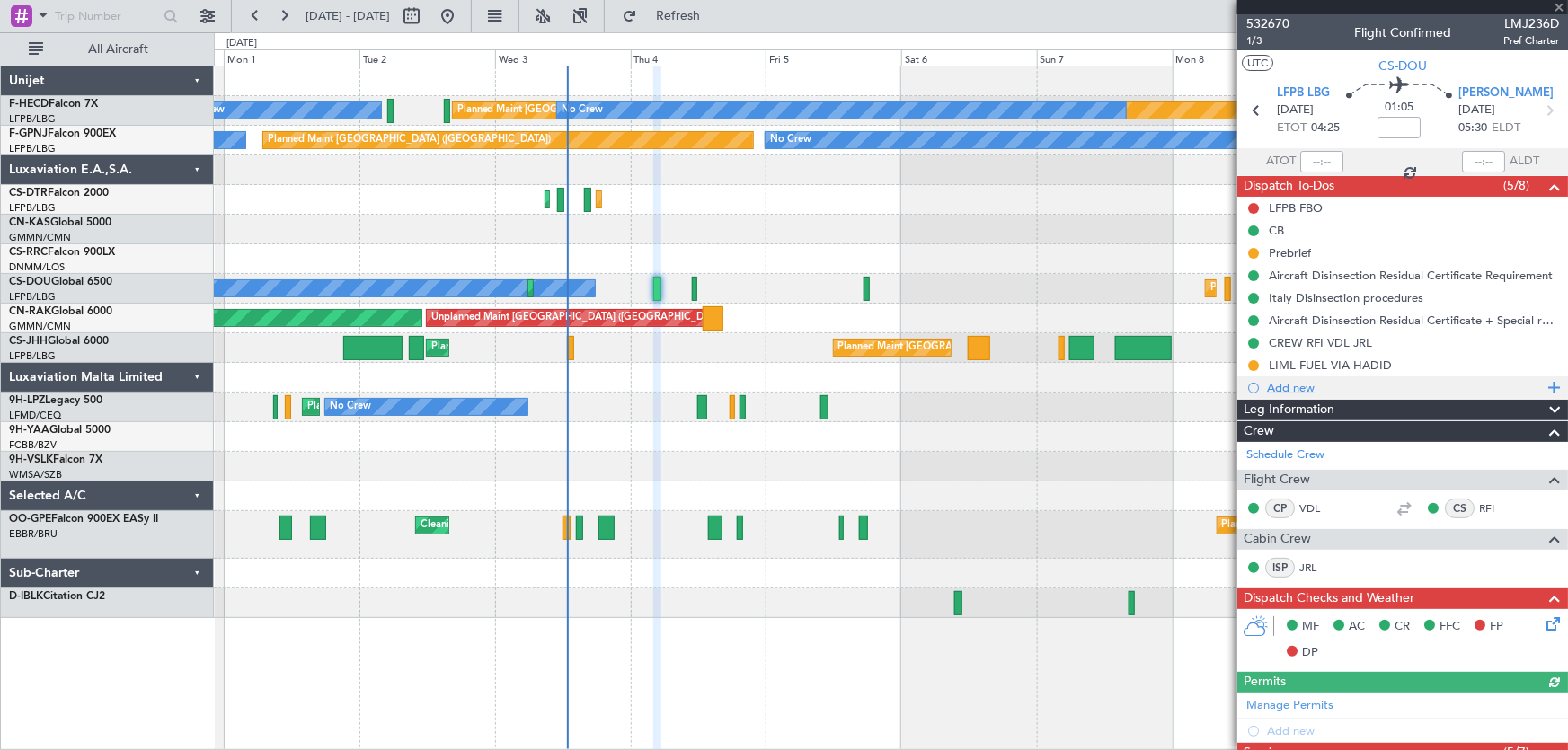
scroll to position [373, 0]
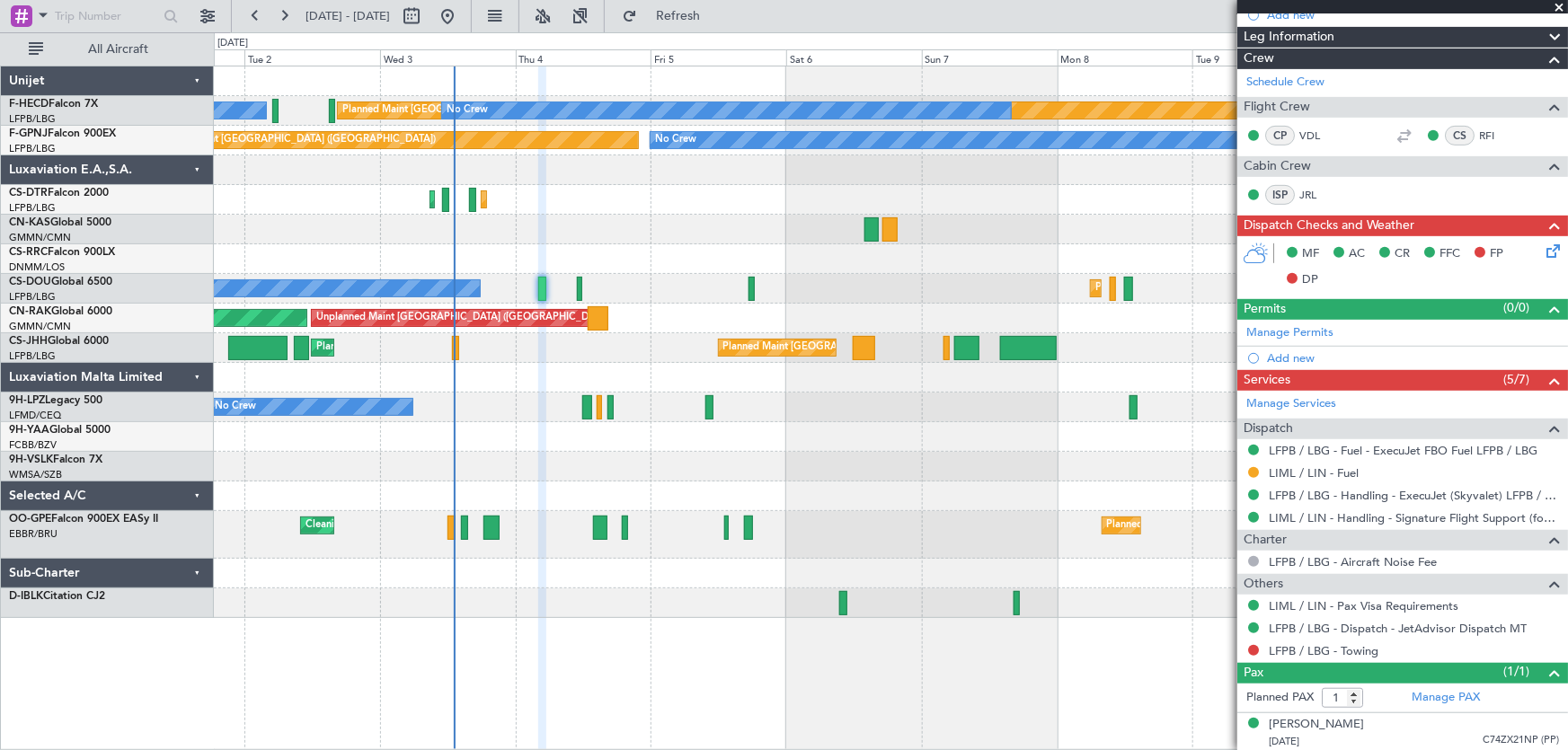
click at [727, 220] on div at bounding box center [890, 229] width 1354 height 29
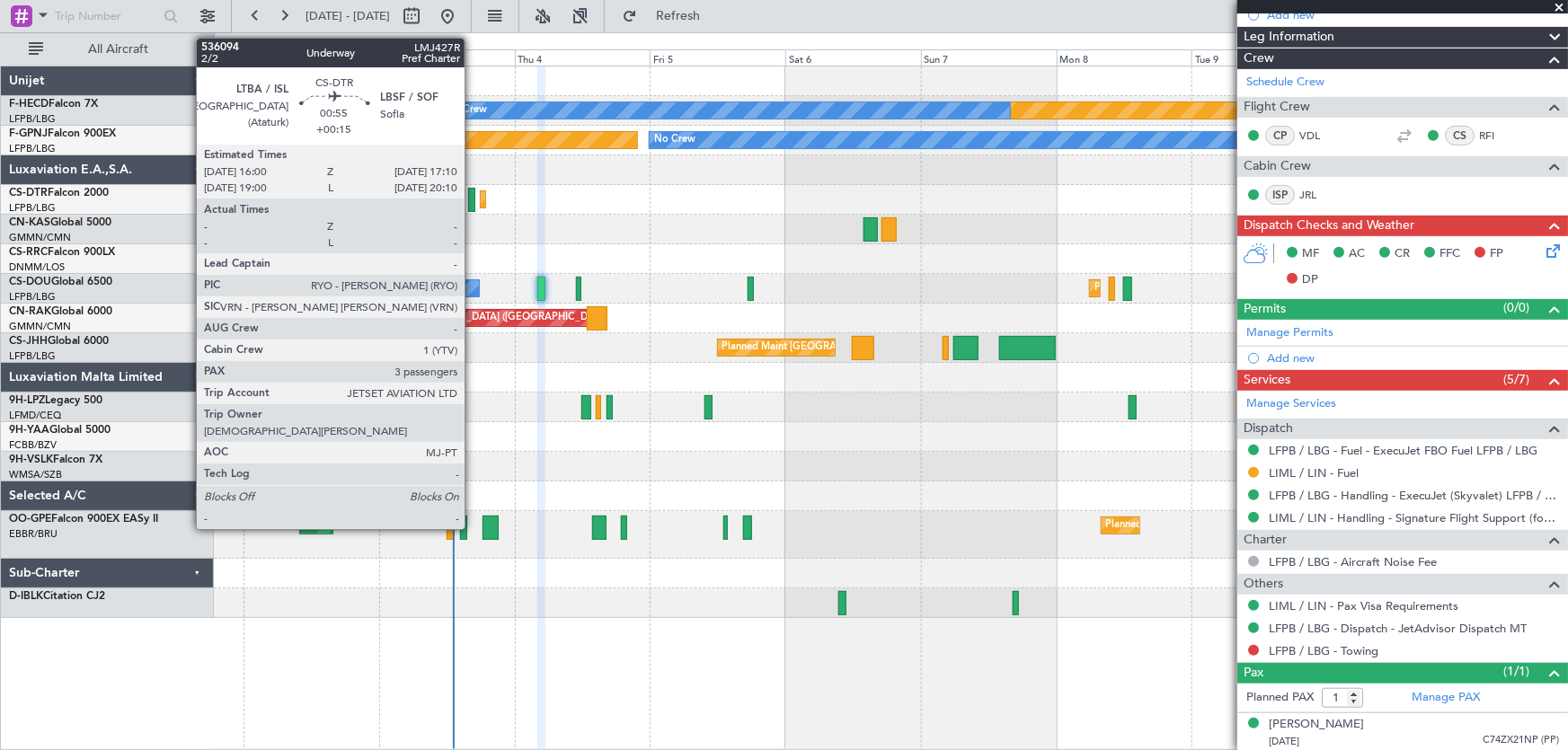
click at [472, 200] on div at bounding box center [471, 200] width 8 height 25
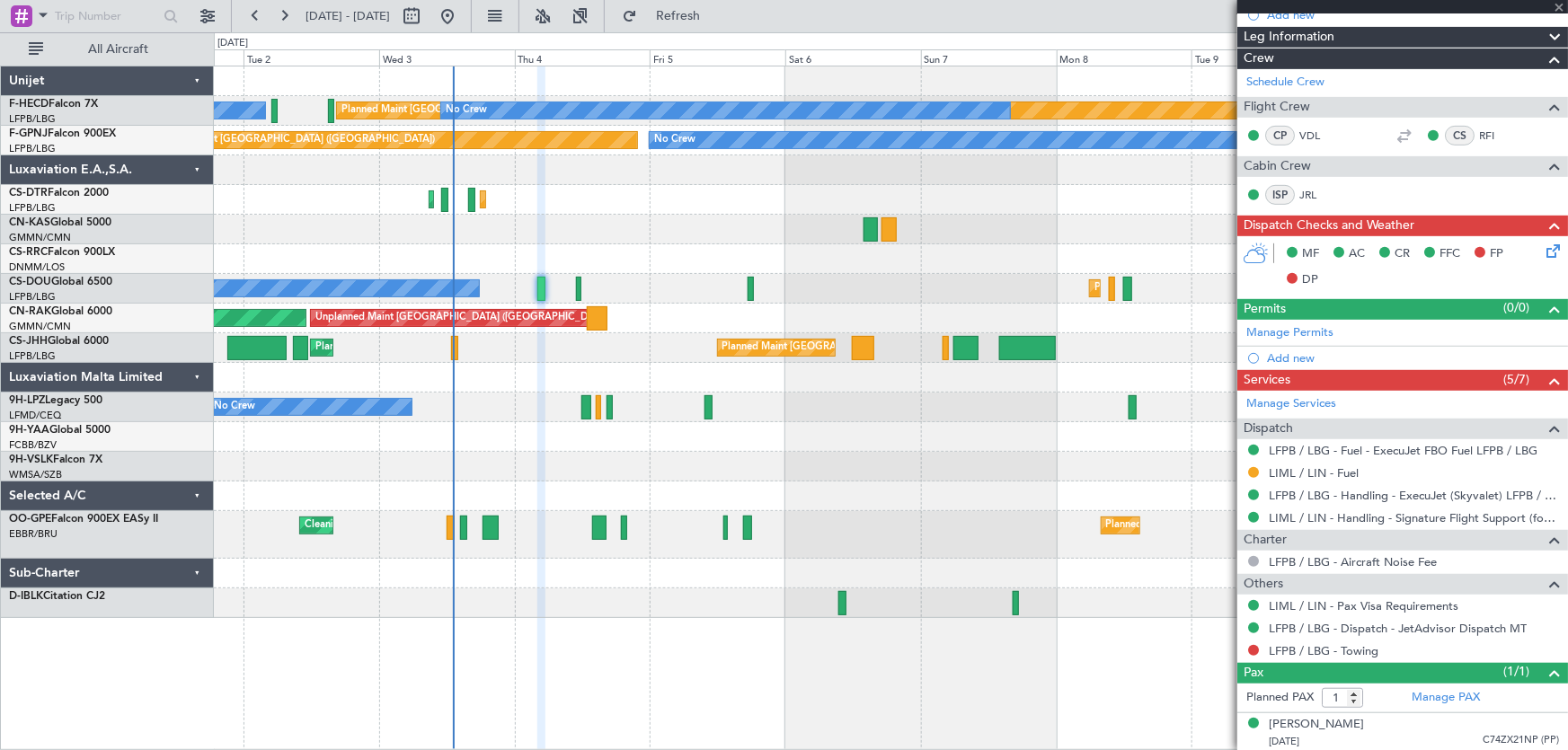
type input "+00:15"
type input "3"
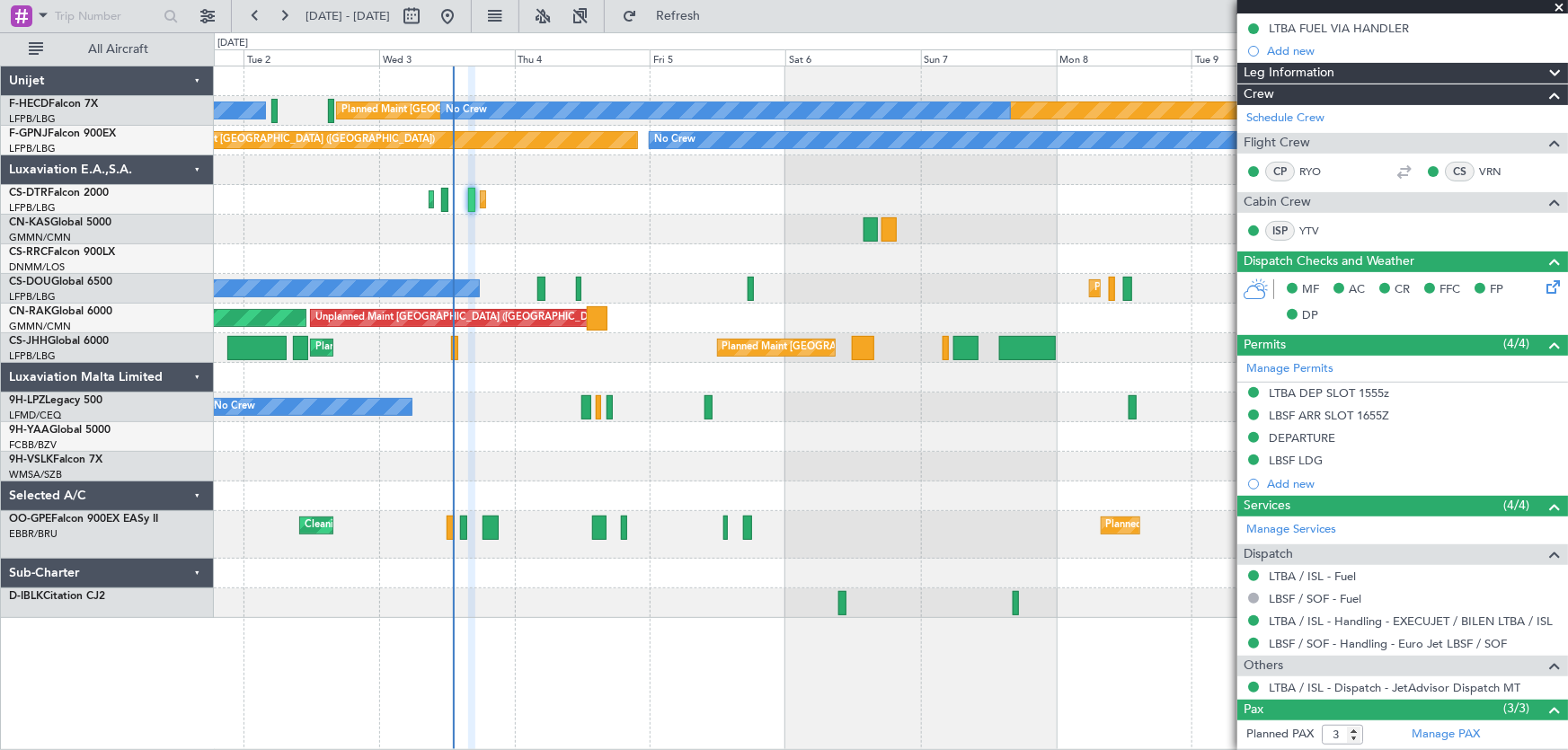
scroll to position [179, 0]
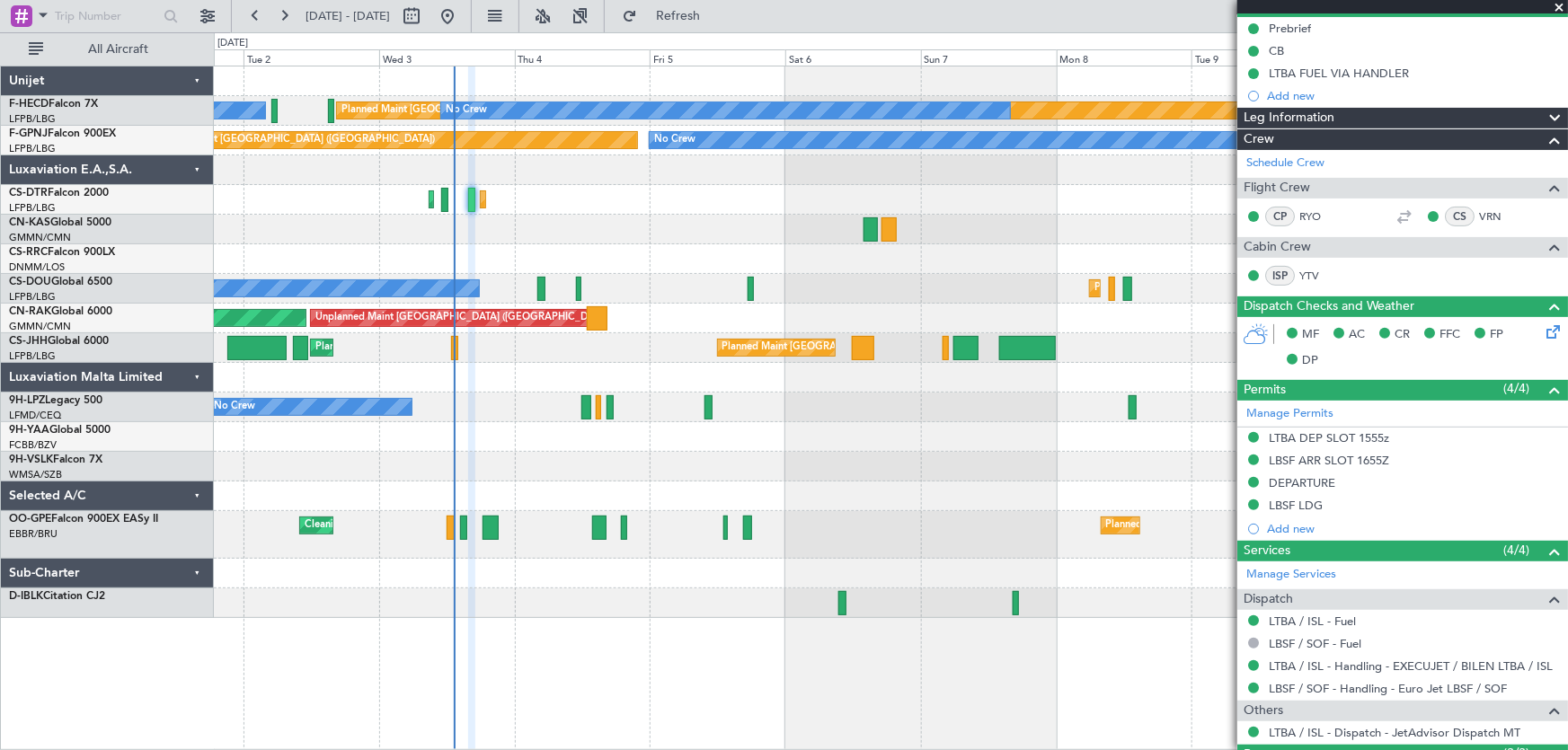
click at [437, 211] on div "Planned Maint Sofia Planned Maint Sofia" at bounding box center [890, 199] width 1354 height 29
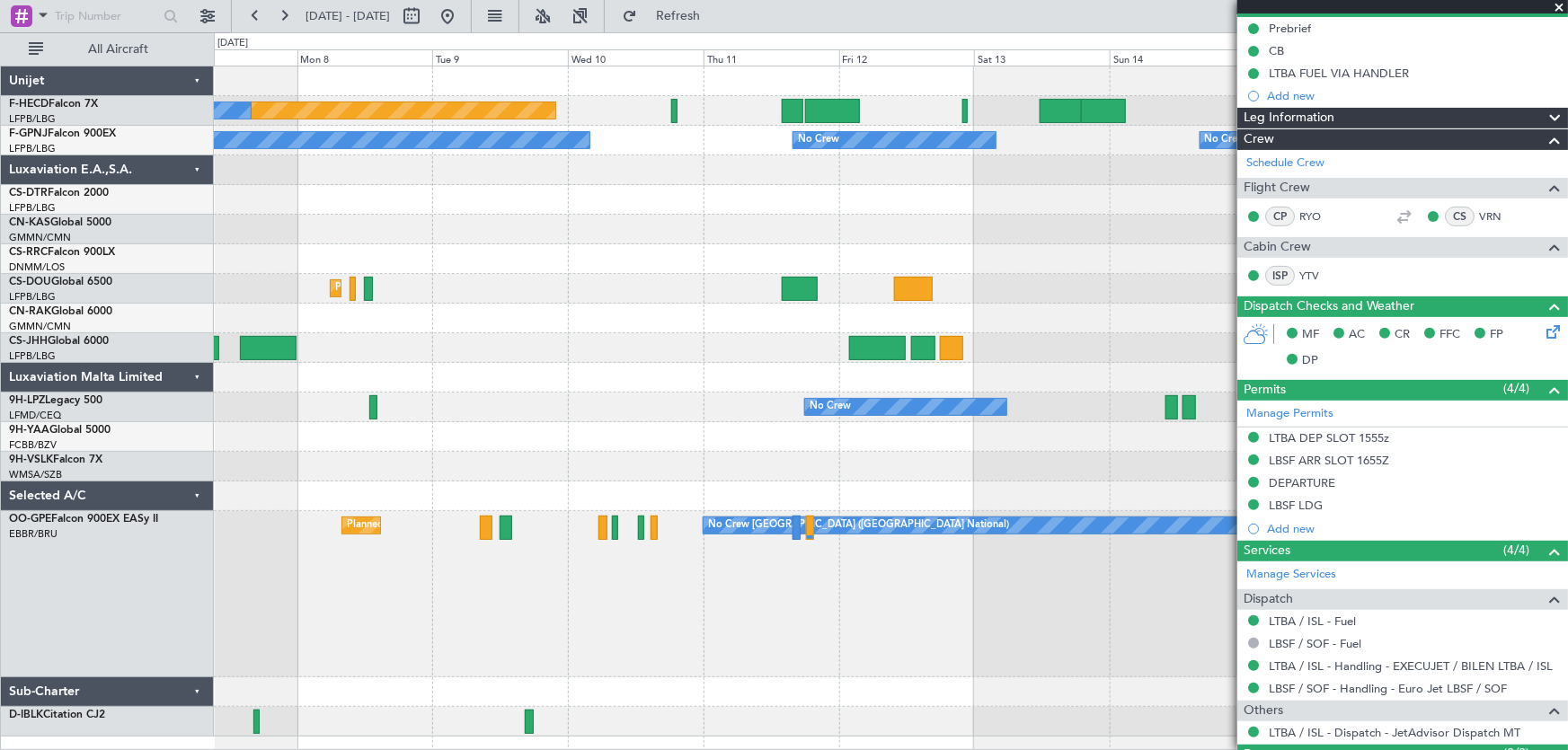
click at [399, 261] on div "Planned Maint Paris (Le Bourget) No Crew No Crew No Crew No Crew No Crew No Cre…" at bounding box center [890, 401] width 1354 height 670
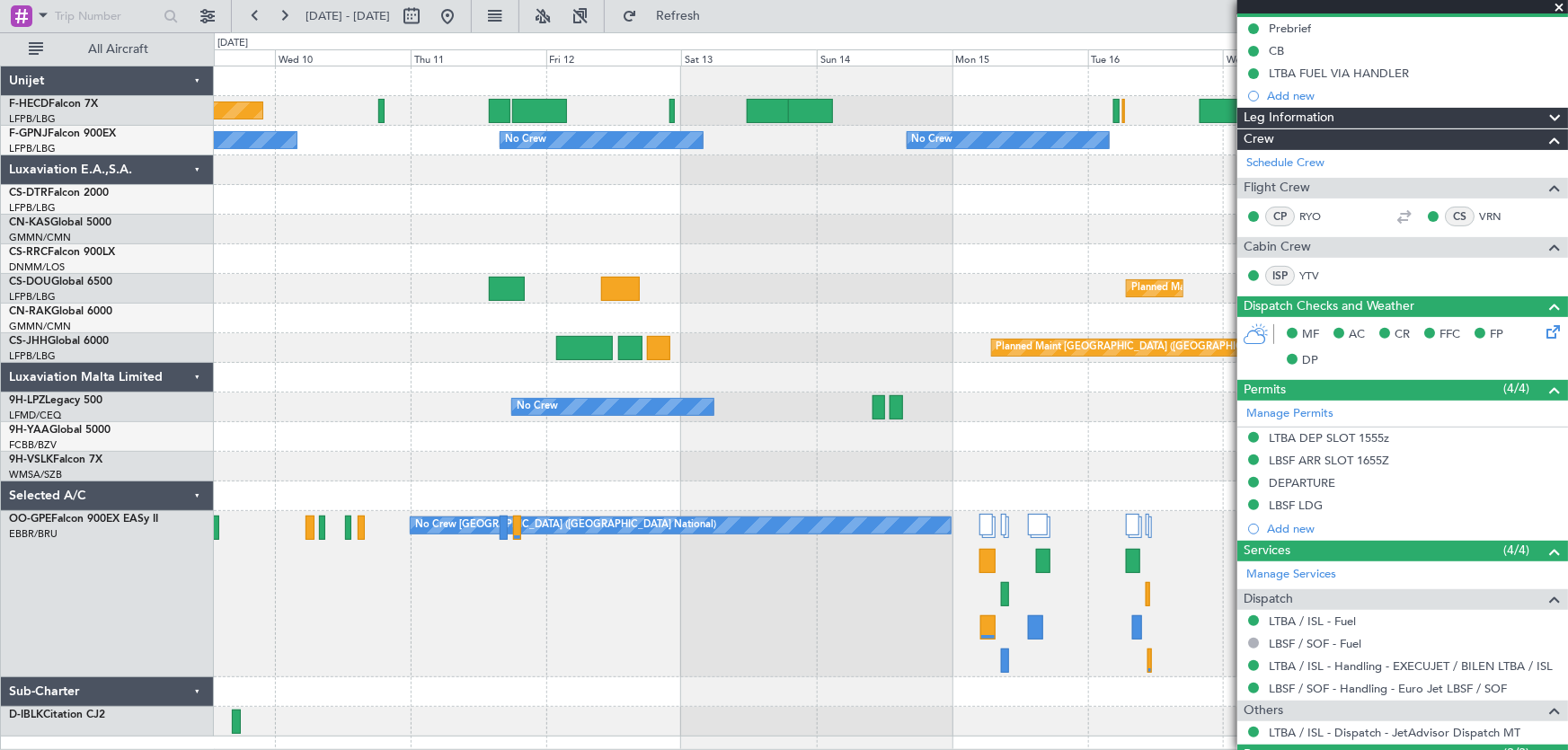
click at [291, 298] on div "Planned Maint Paris (Le Bourget) Planned Maint Paris (Le Bourget) Planned Maint…" at bounding box center [890, 288] width 1354 height 29
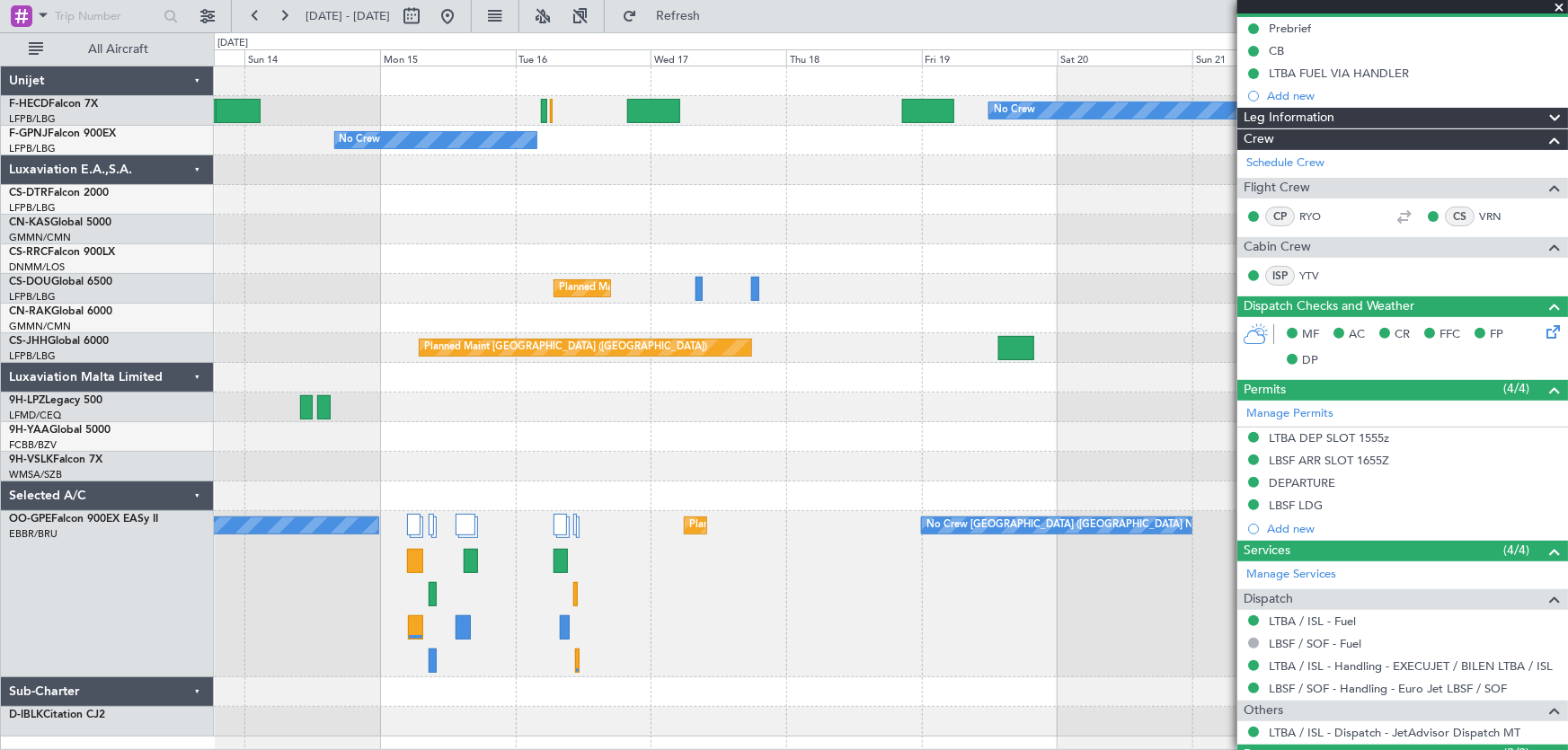
click at [457, 276] on div "No Crew Planned Maint Paris (Le Bourget) No Crew No Crew No Crew Planned Maint …" at bounding box center [890, 401] width 1354 height 670
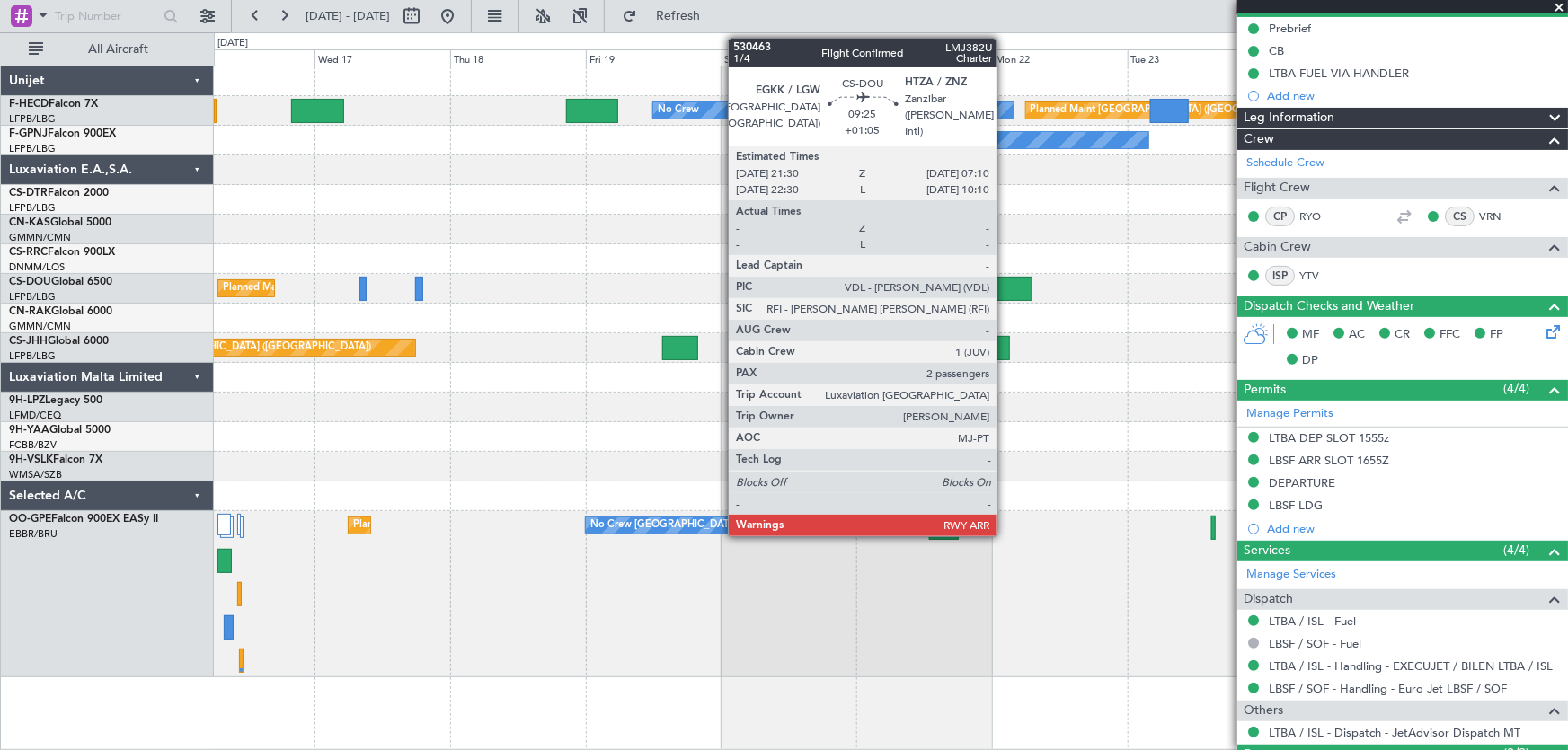
click at [1005, 287] on div at bounding box center [1005, 289] width 55 height 25
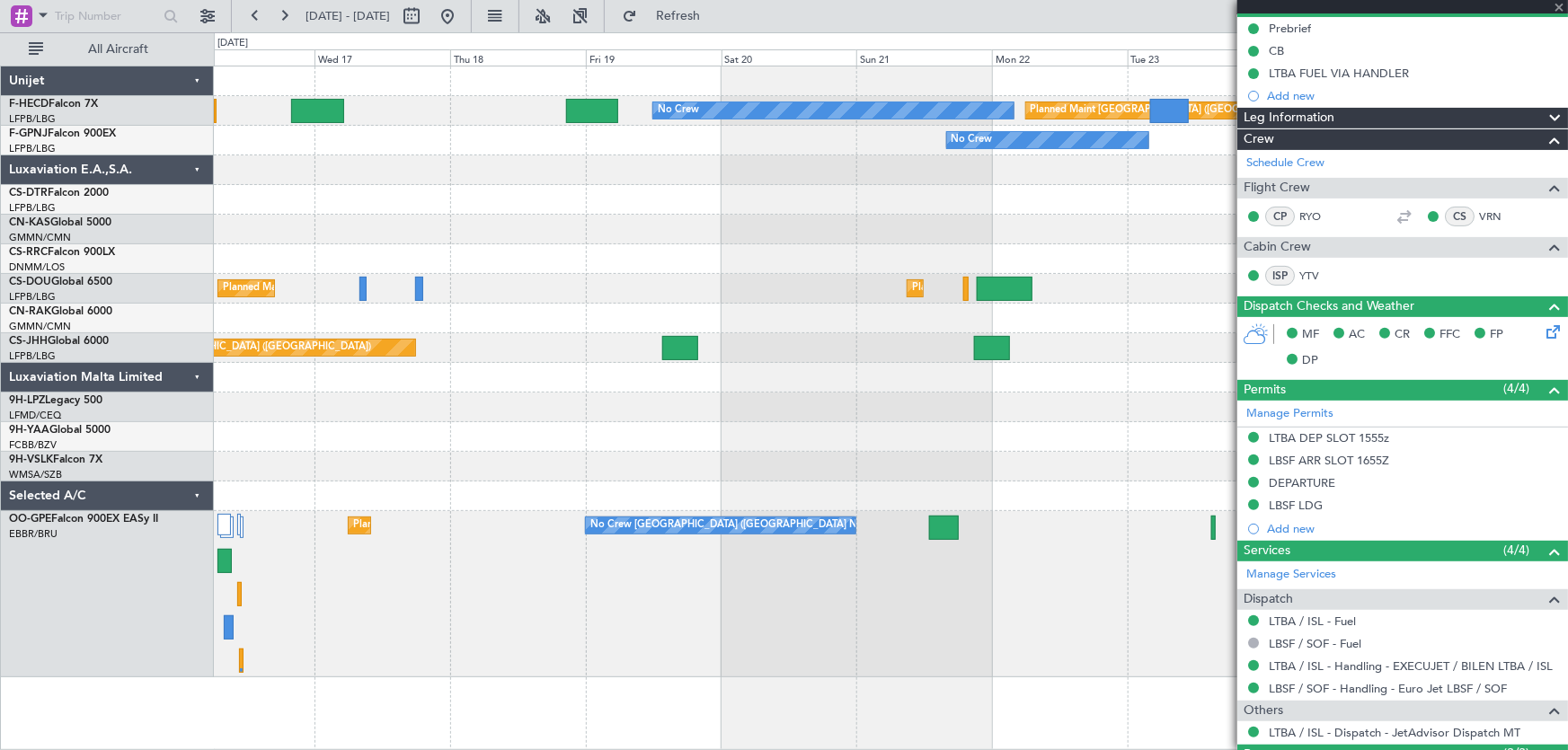
type input "+01:05"
type input "2"
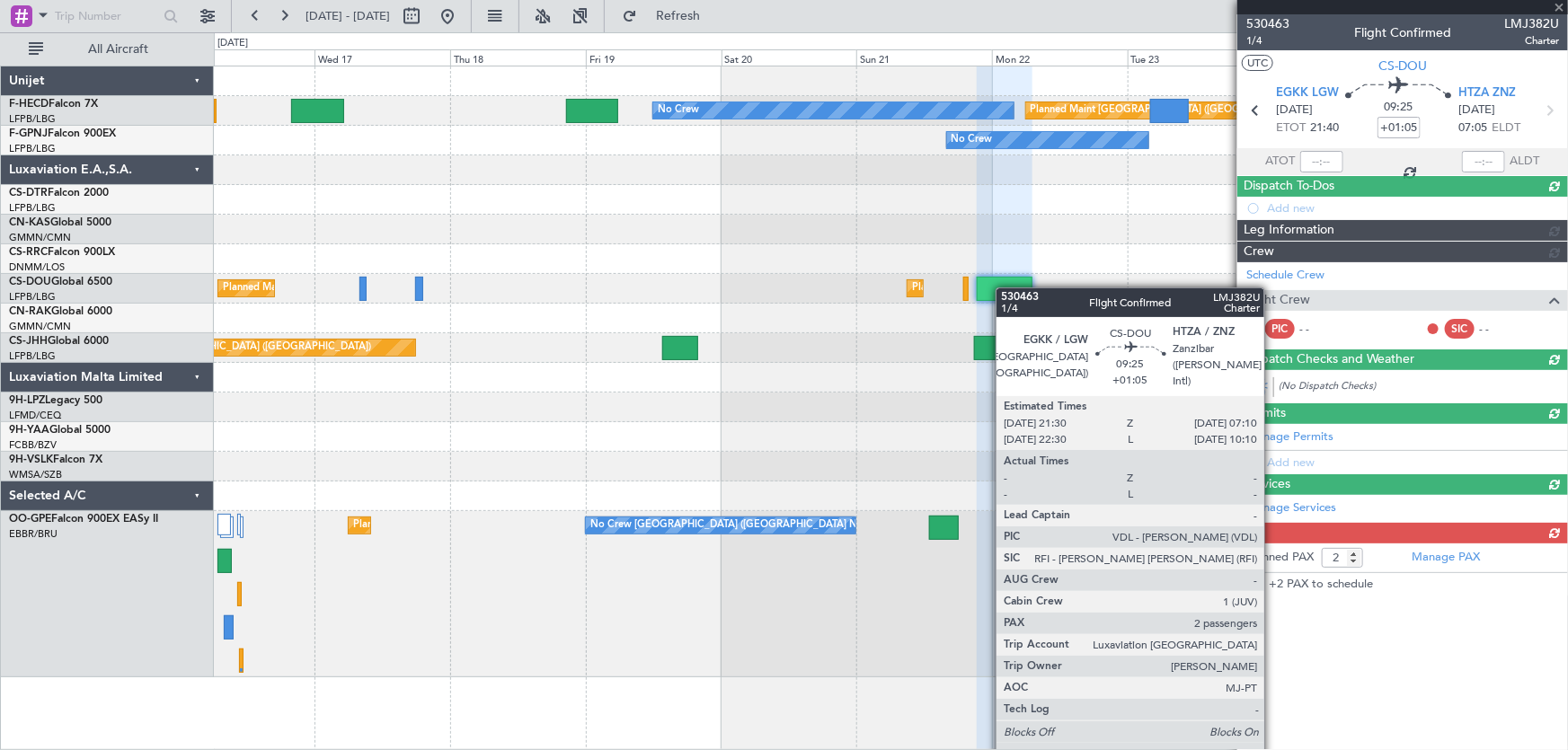
scroll to position [0, 0]
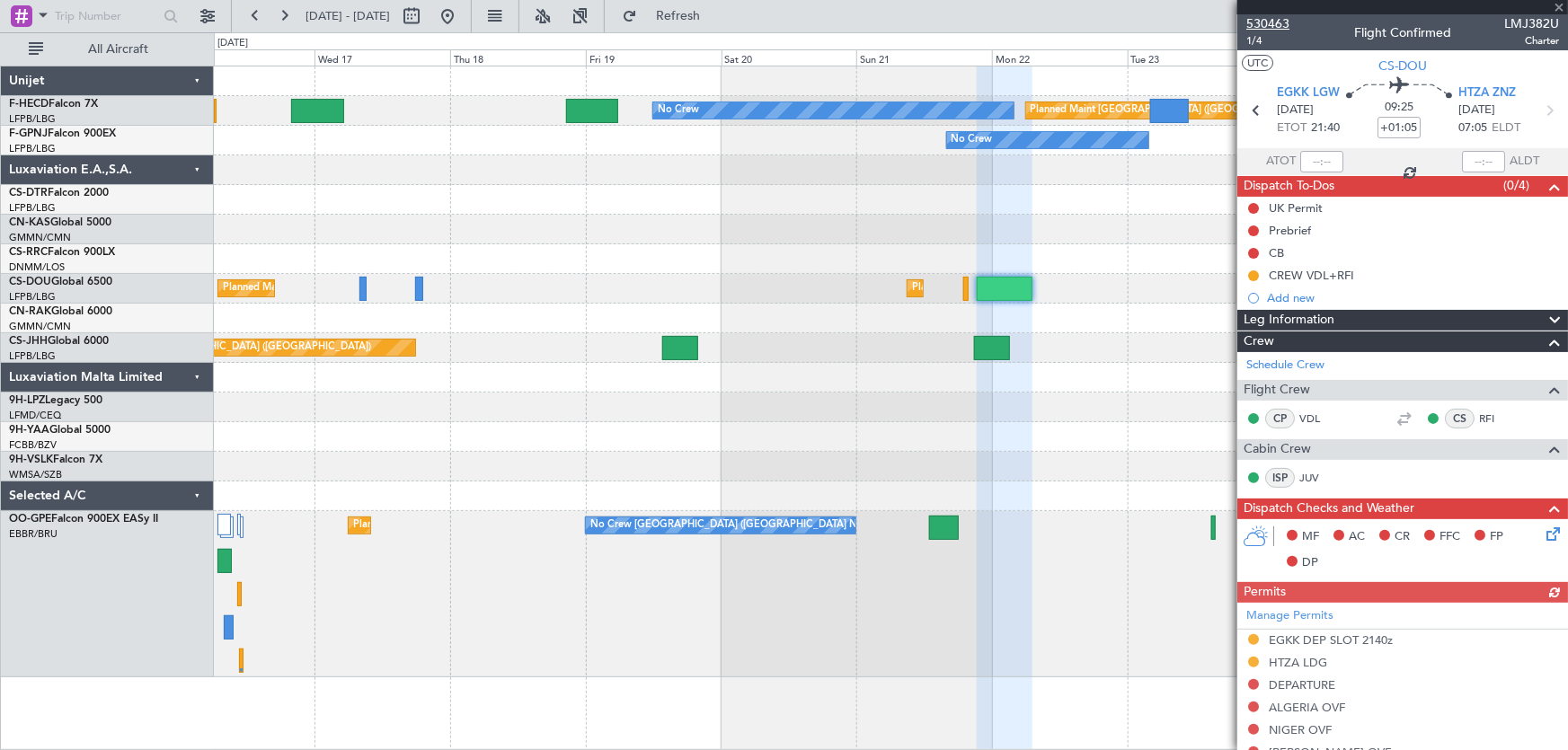
click at [1266, 20] on span "530463" at bounding box center [1267, 24] width 43 height 19
